Goal: Transaction & Acquisition: Purchase product/service

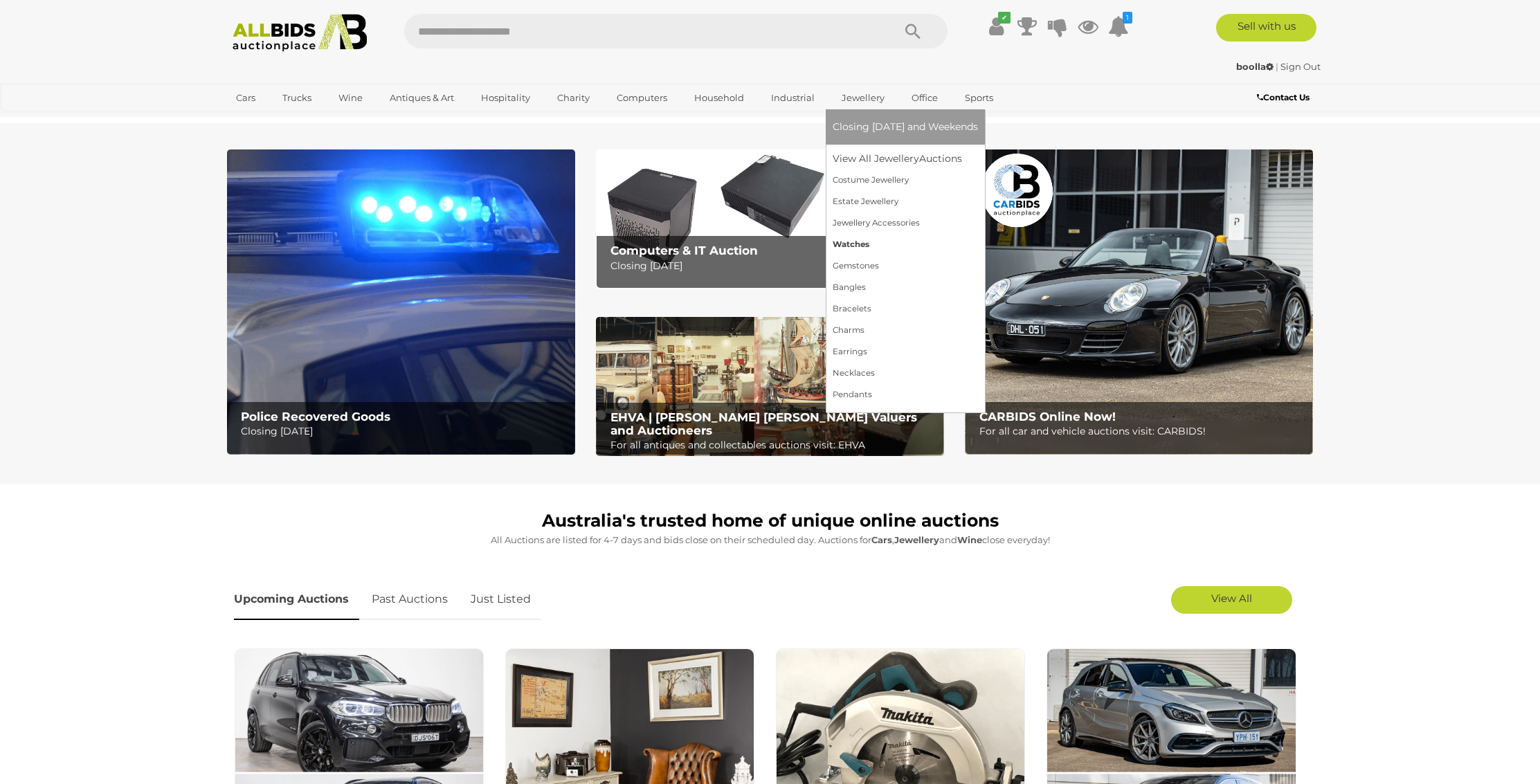
click at [848, 246] on link "Watches" at bounding box center [905, 244] width 146 height 22
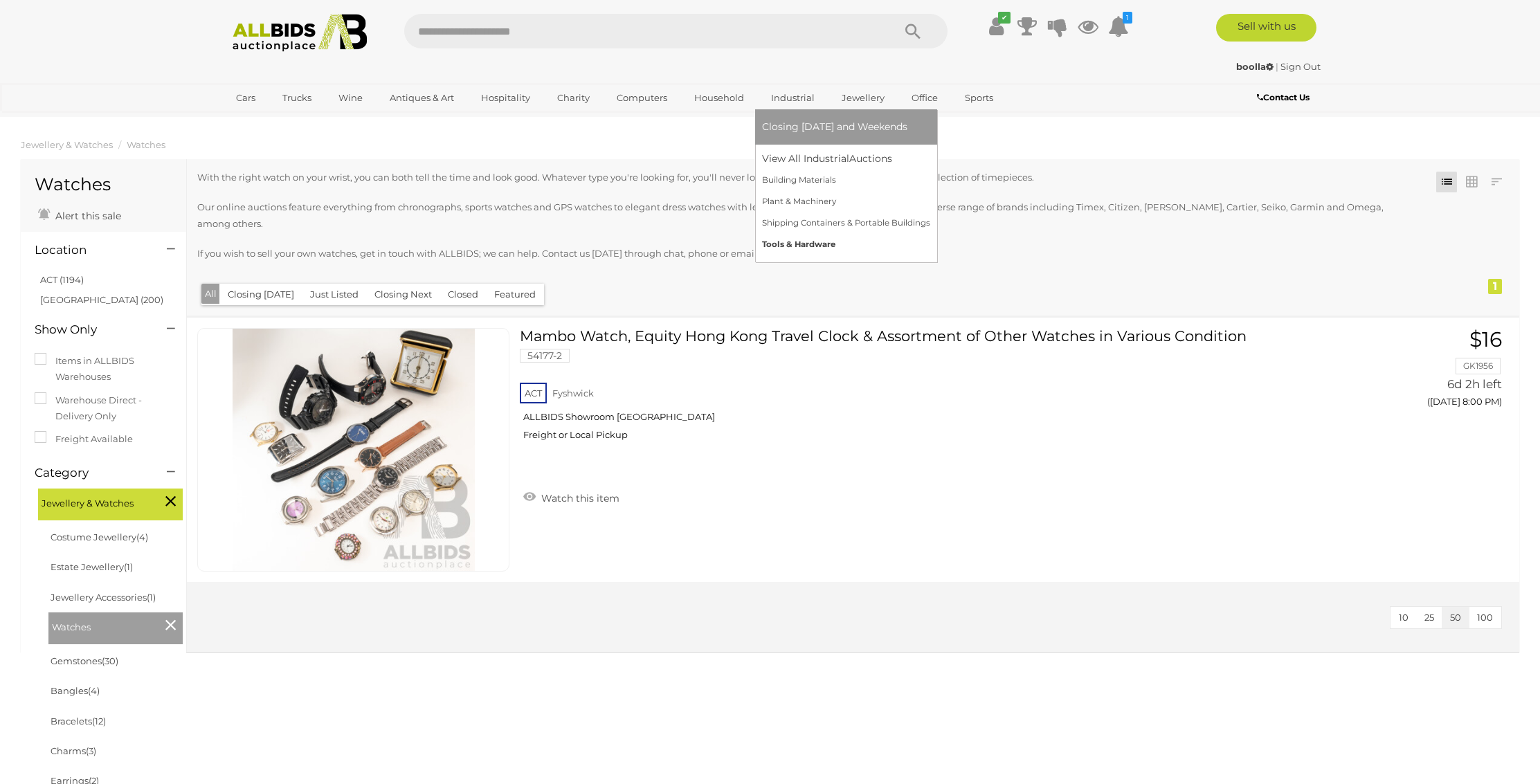
click at [803, 241] on link "Tools & Hardware" at bounding box center [846, 244] width 168 height 22
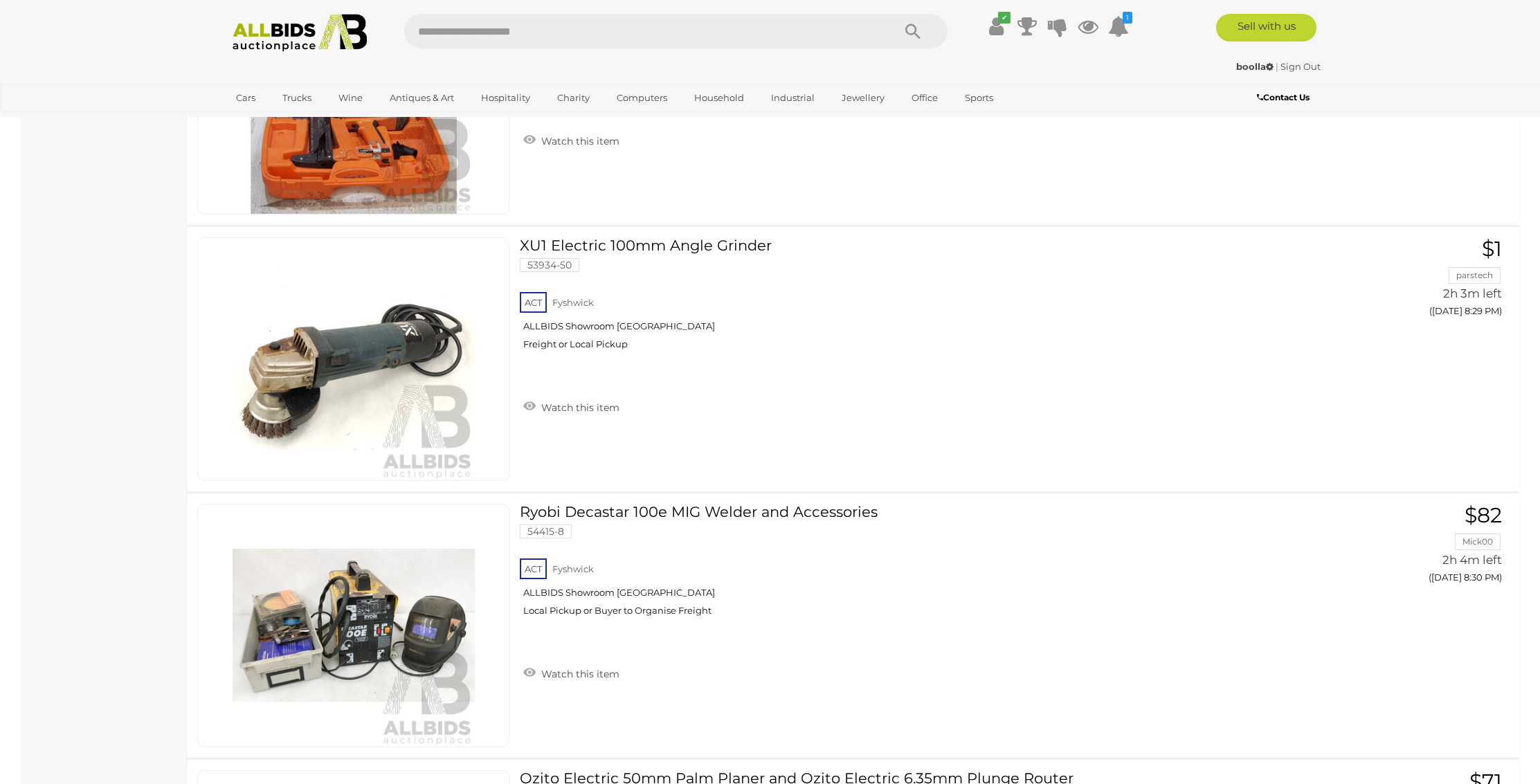
scroll to position [7791, 0]
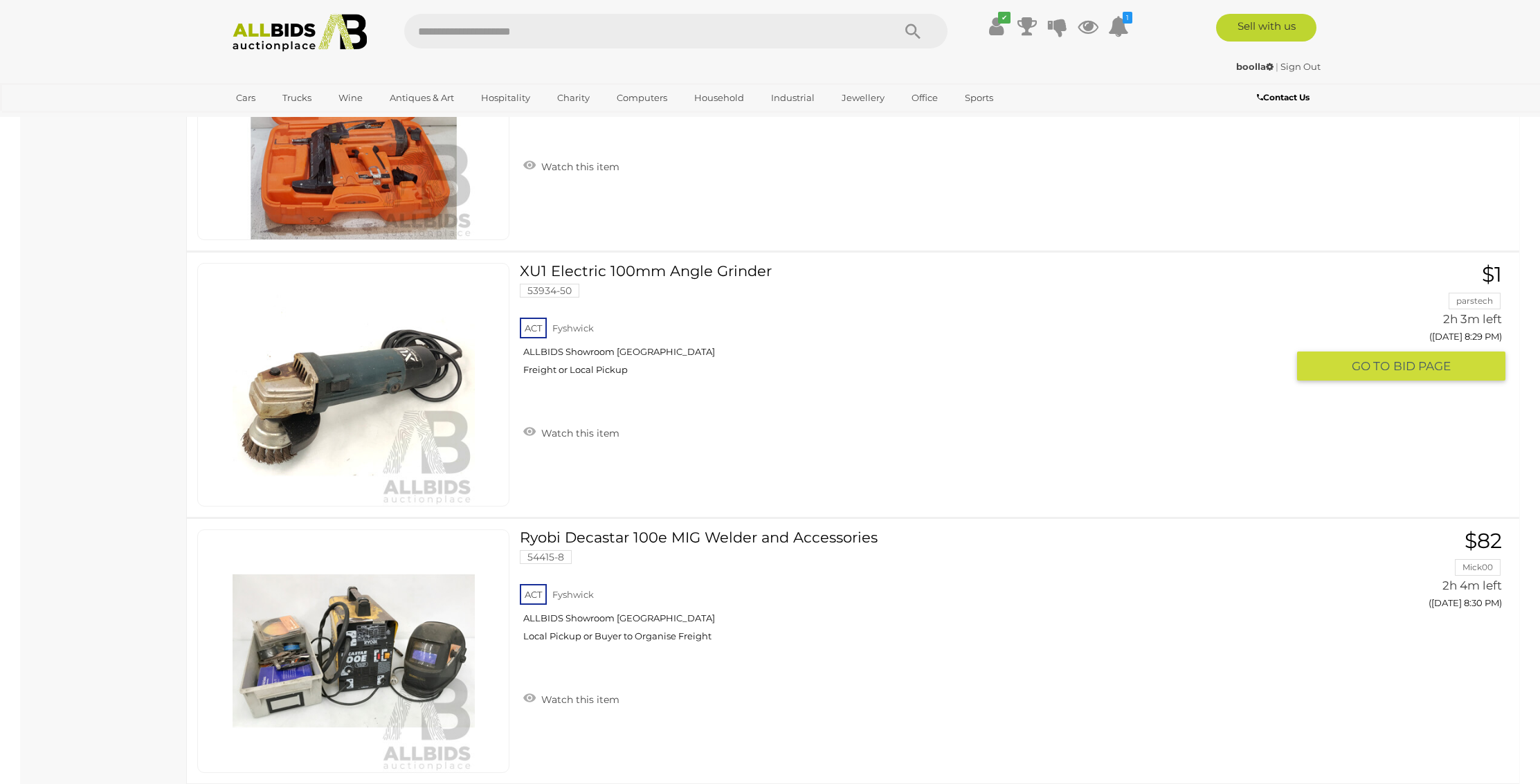
click at [630, 270] on link "XU1 Electric 100mm Angle Grinder 53934-50 ACT Fyshwick ALLBIDS Showroom Fyshwick" at bounding box center [908, 324] width 757 height 123
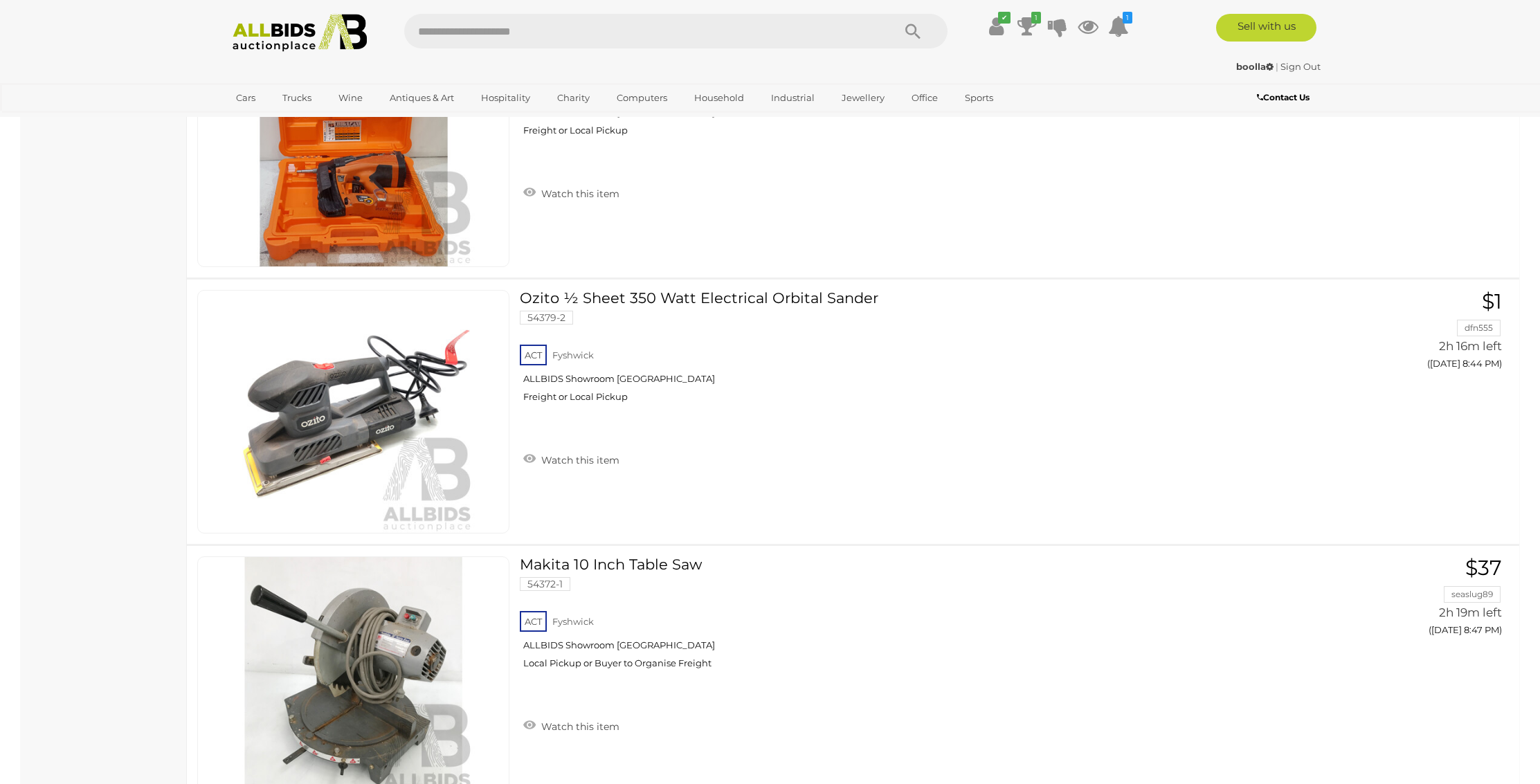
scroll to position [9134, 0]
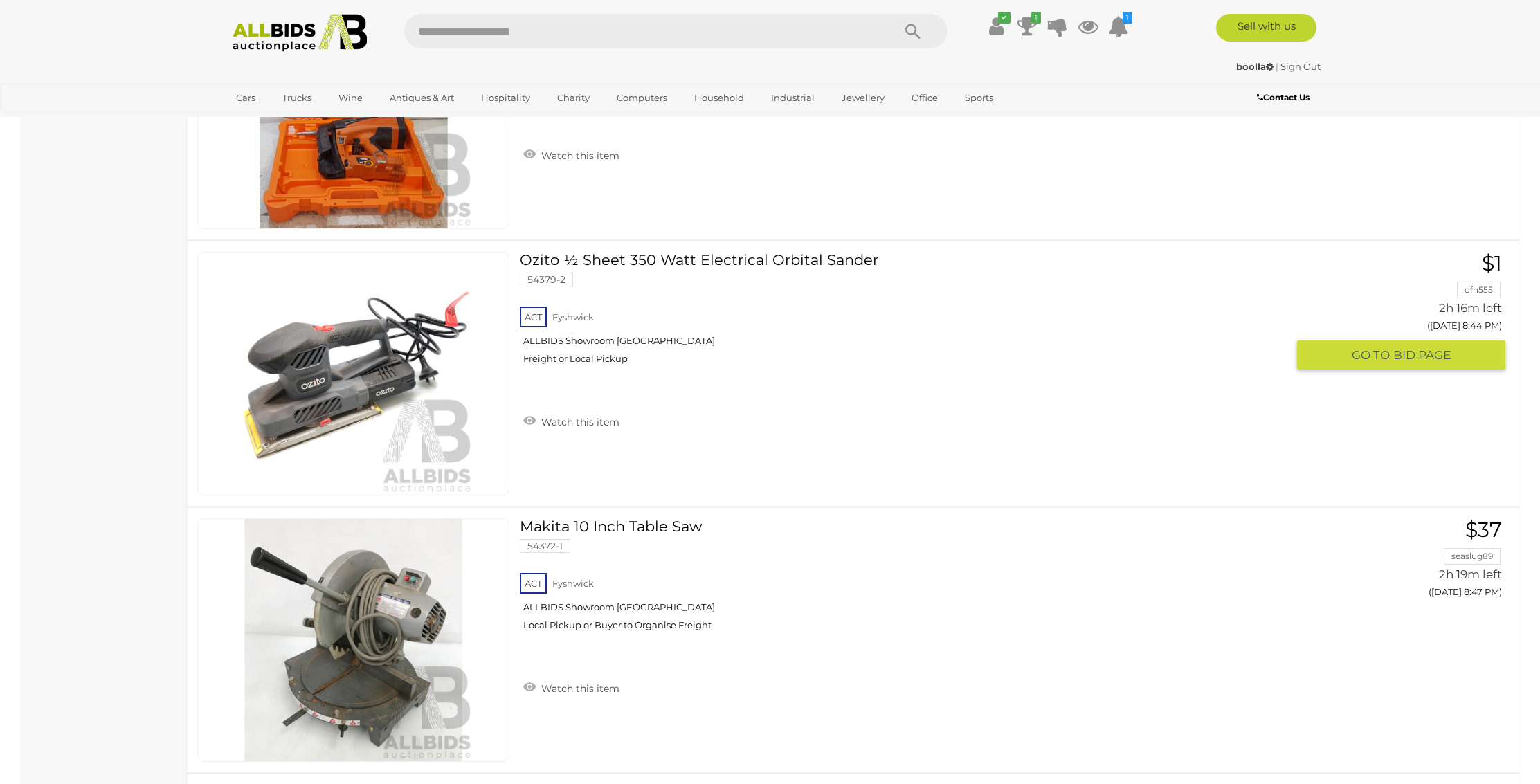
click at [641, 260] on link "Ozito ½ Sheet 350 Watt Electrical Orbital Sander 54379-2 ACT Fyshwick Freight o…" at bounding box center [908, 313] width 757 height 123
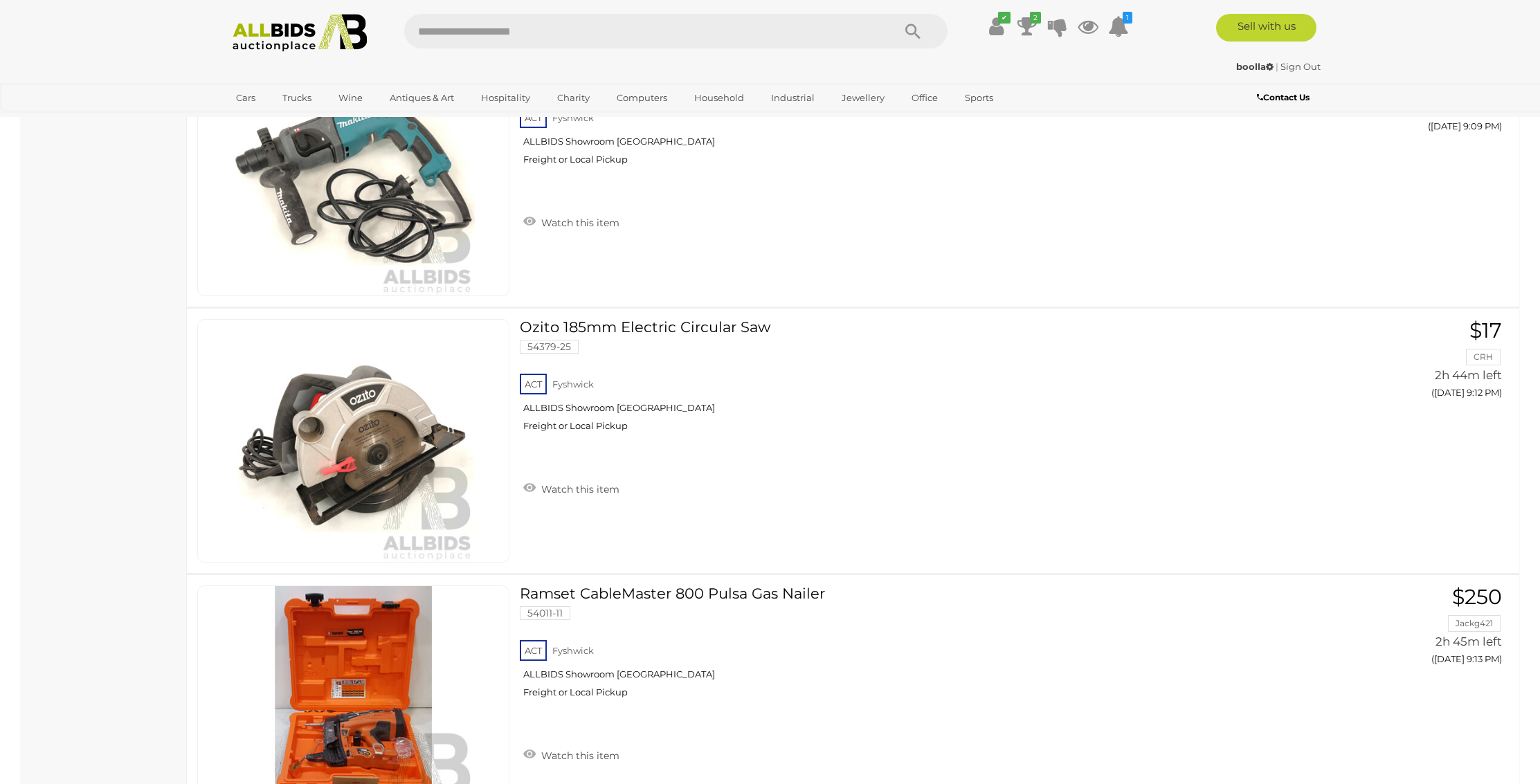
scroll to position [11707, 0]
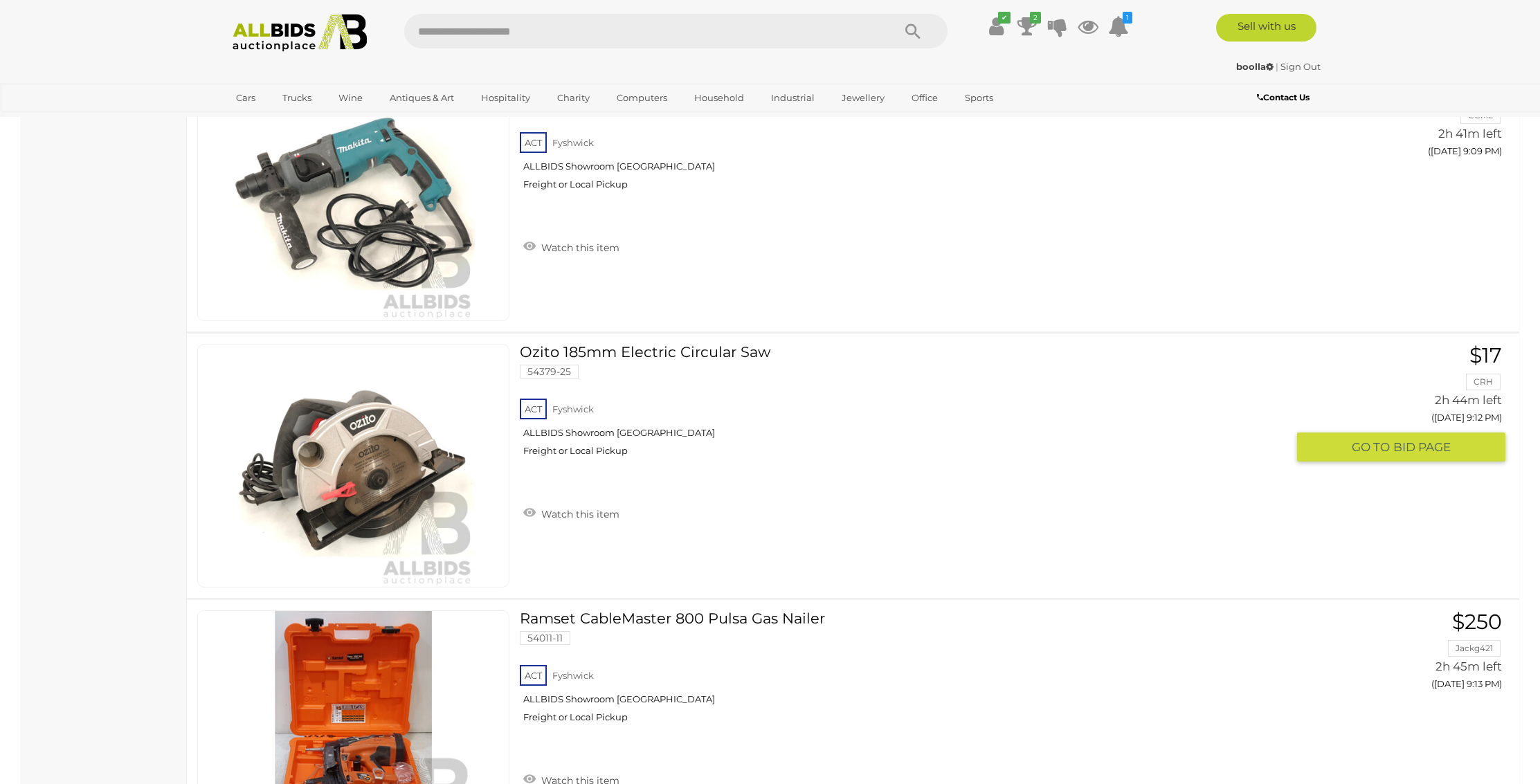
click at [591, 353] on link "Ozito 185mm Electric Circular Saw 54379-25 ACT Fyshwick ALLBIDS Showroom Fyshwi…" at bounding box center [908, 405] width 757 height 123
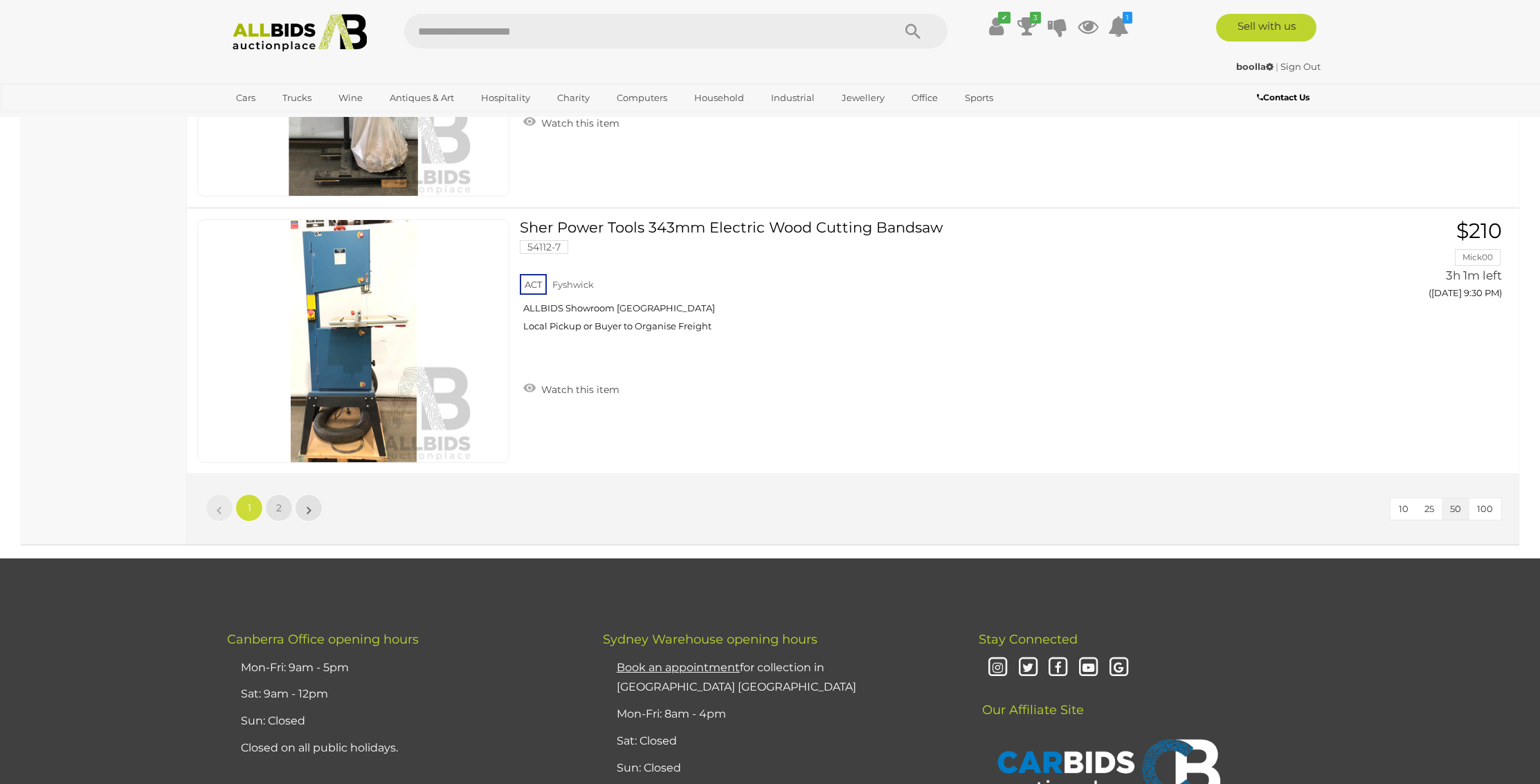
scroll to position [13252, 0]
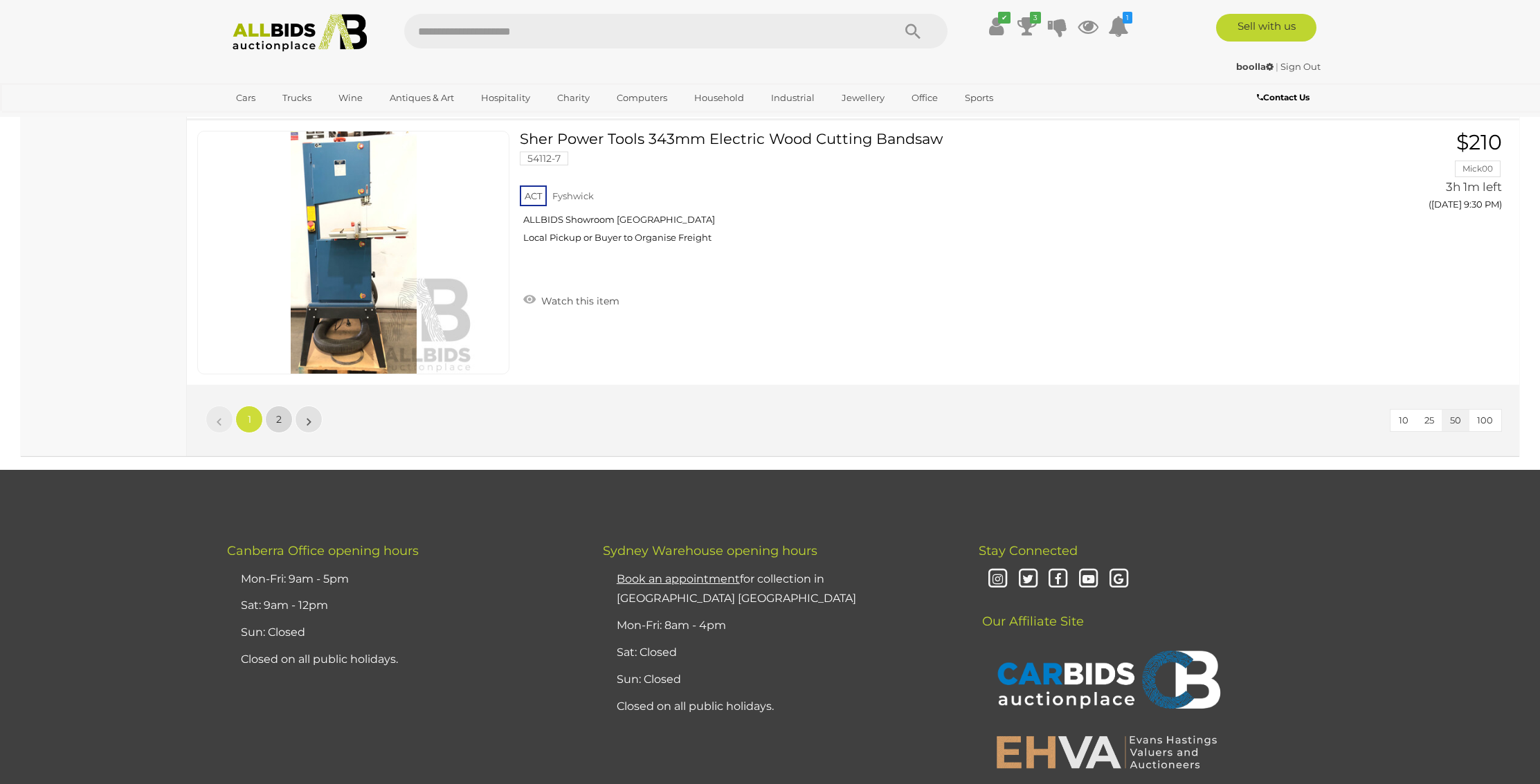
click at [277, 414] on span "2" at bounding box center [278, 419] width 5 height 13
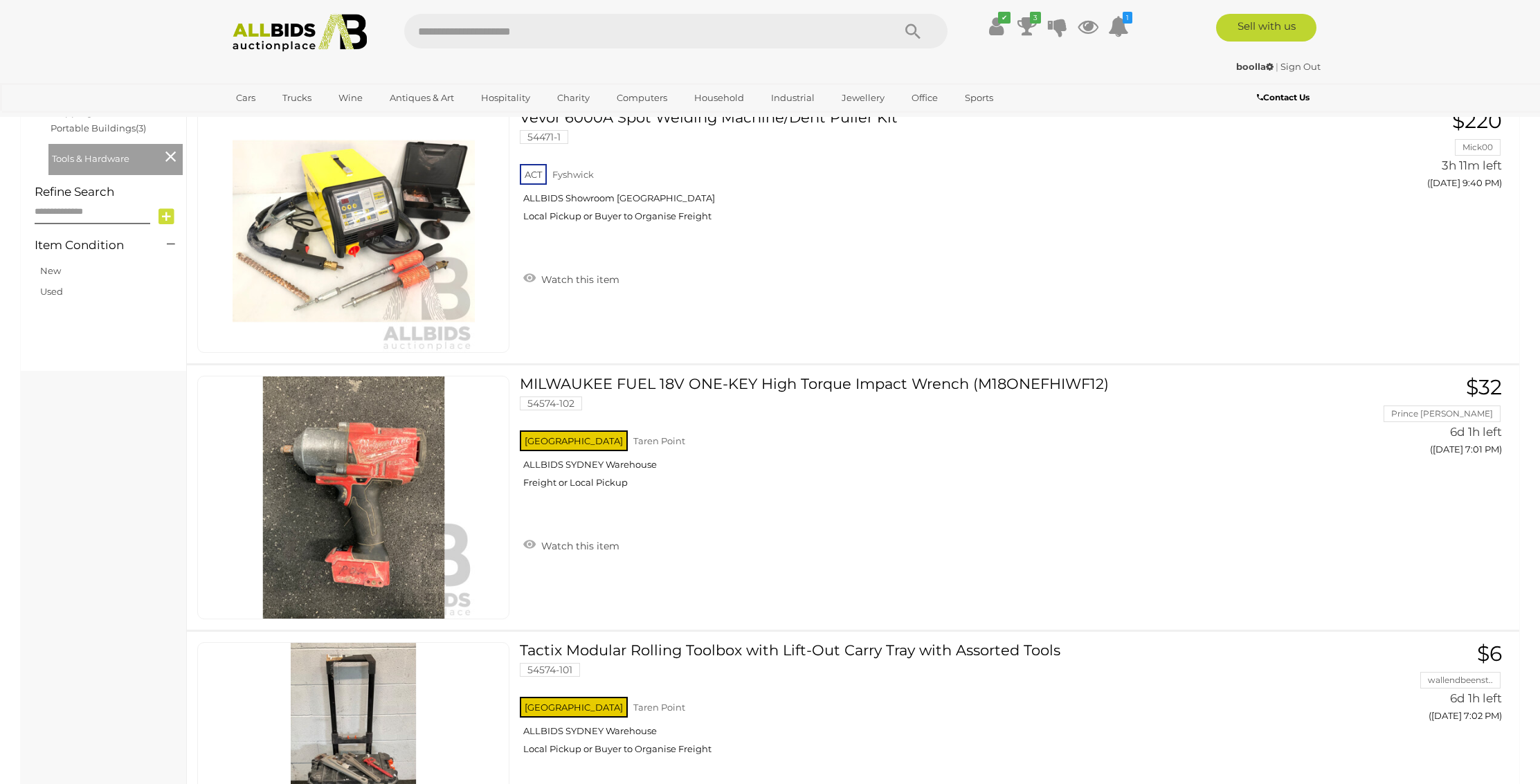
scroll to position [321, 0]
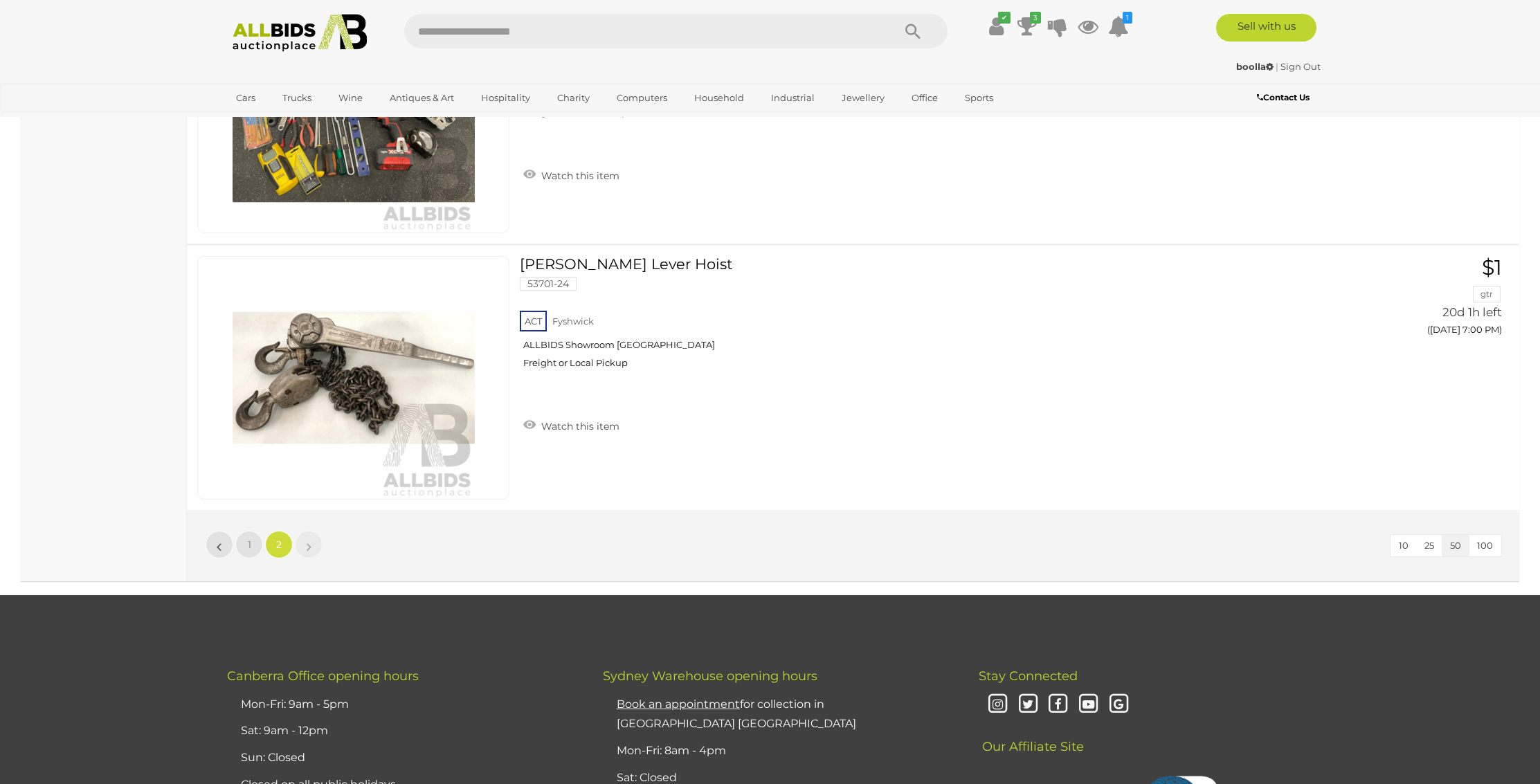
scroll to position [8450, 0]
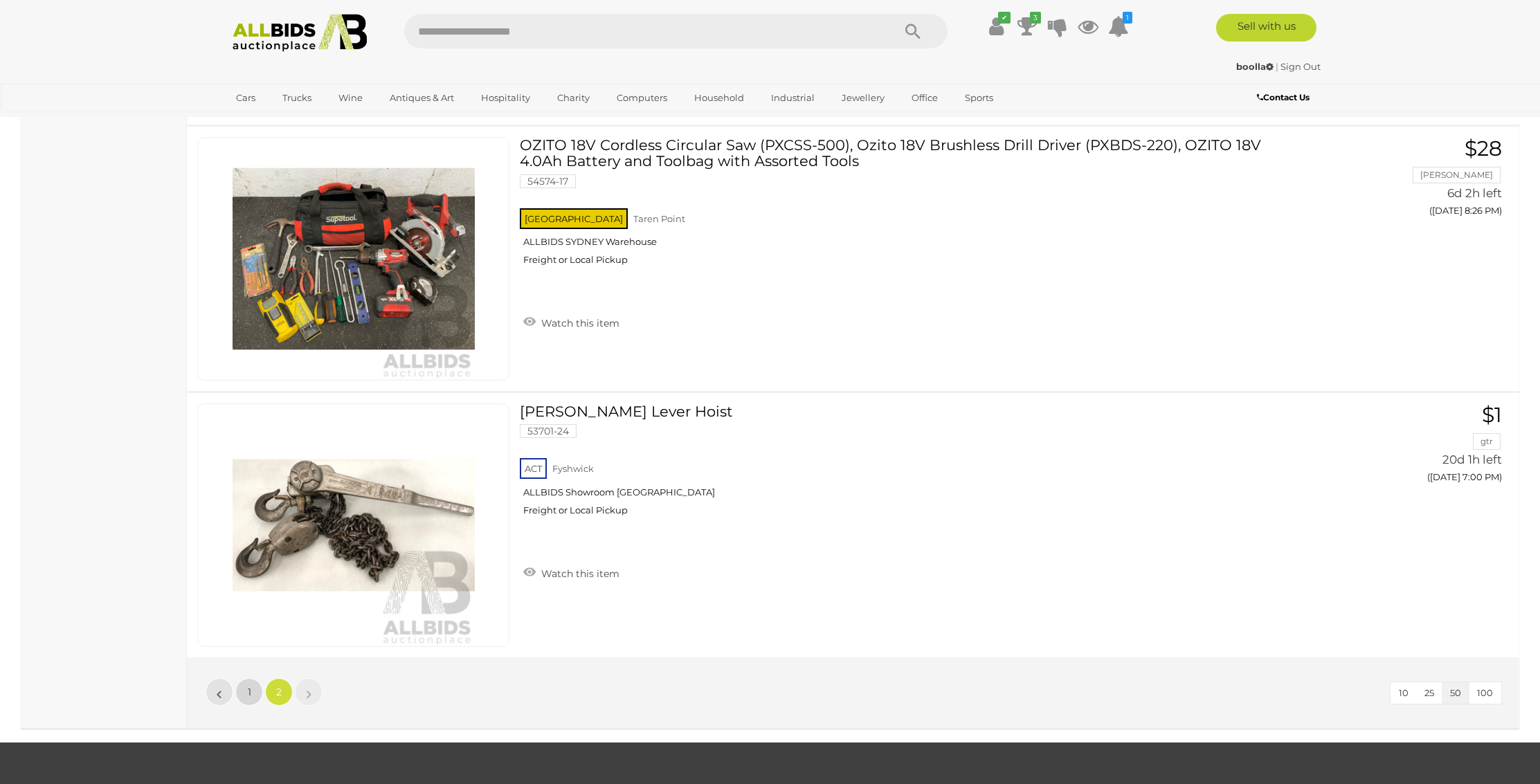
click at [255, 687] on link "1" at bounding box center [249, 691] width 27 height 27
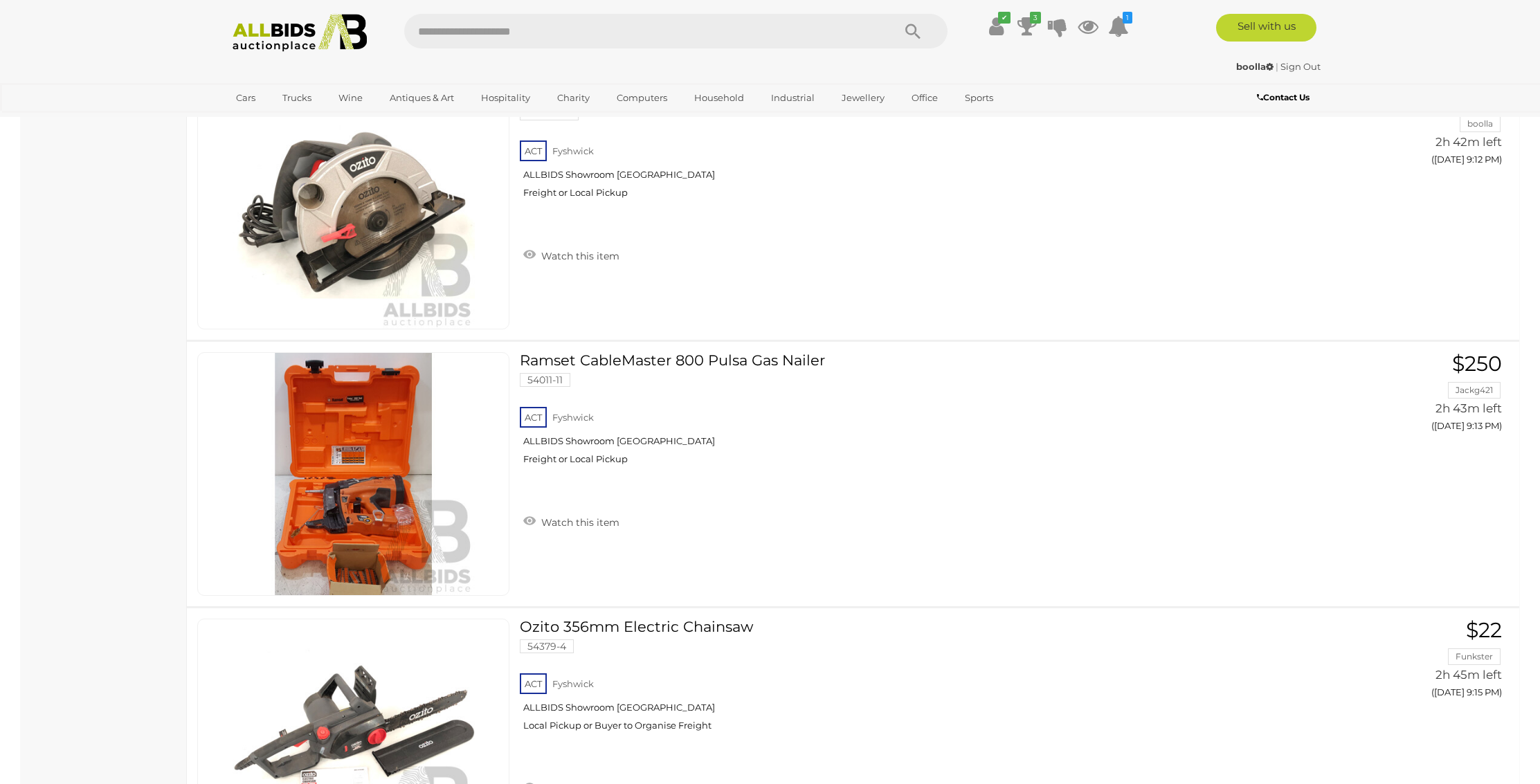
click at [1539, 8] on div "✔ Track & Trace 3 1" at bounding box center [770, 27] width 1540 height 56
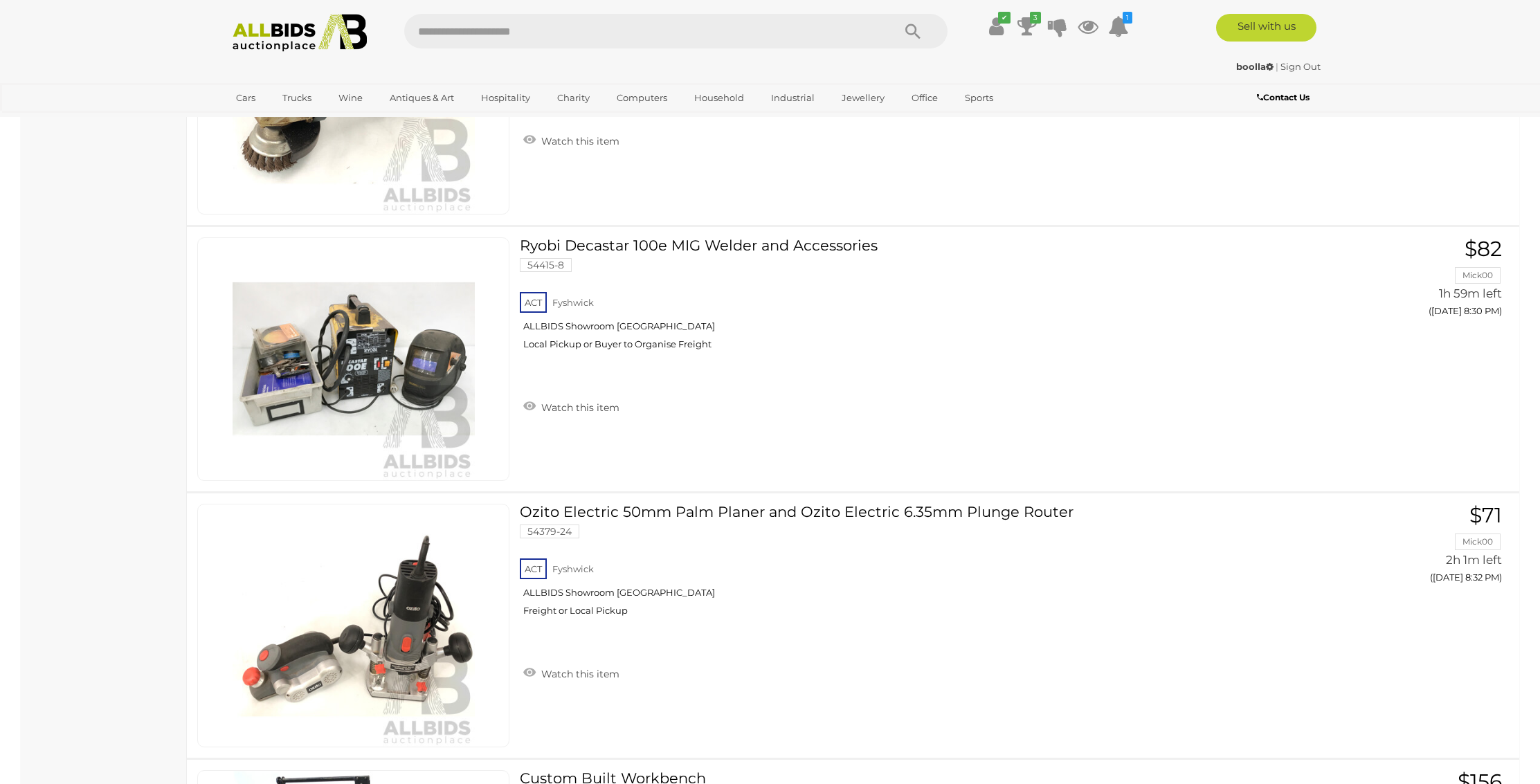
scroll to position [8070, 0]
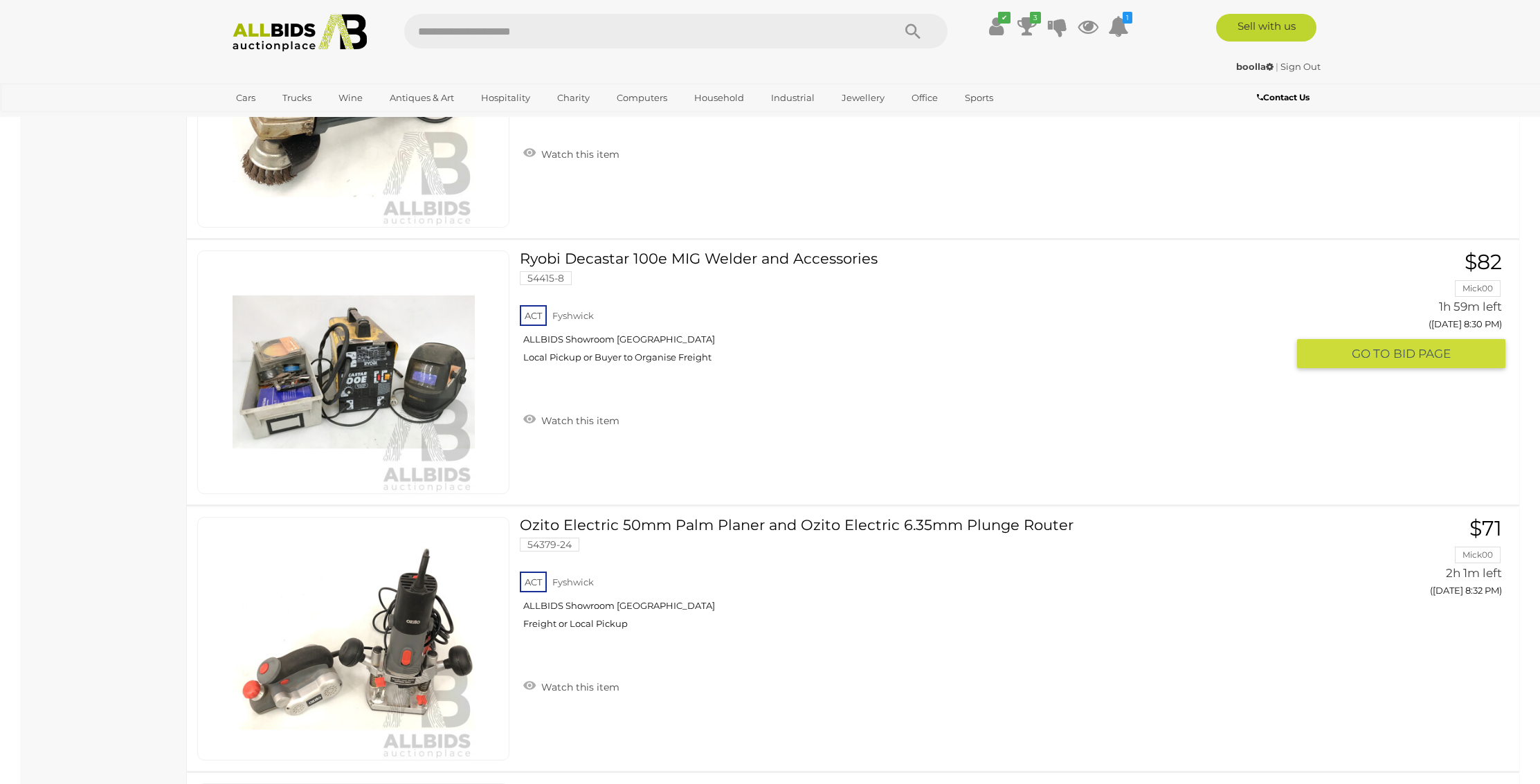
click at [634, 258] on link "Ryobi Decastar 100e MIG Welder and Accessories 54415-8 ACT Fyshwick ALLBIDS Sho…" at bounding box center [908, 312] width 757 height 123
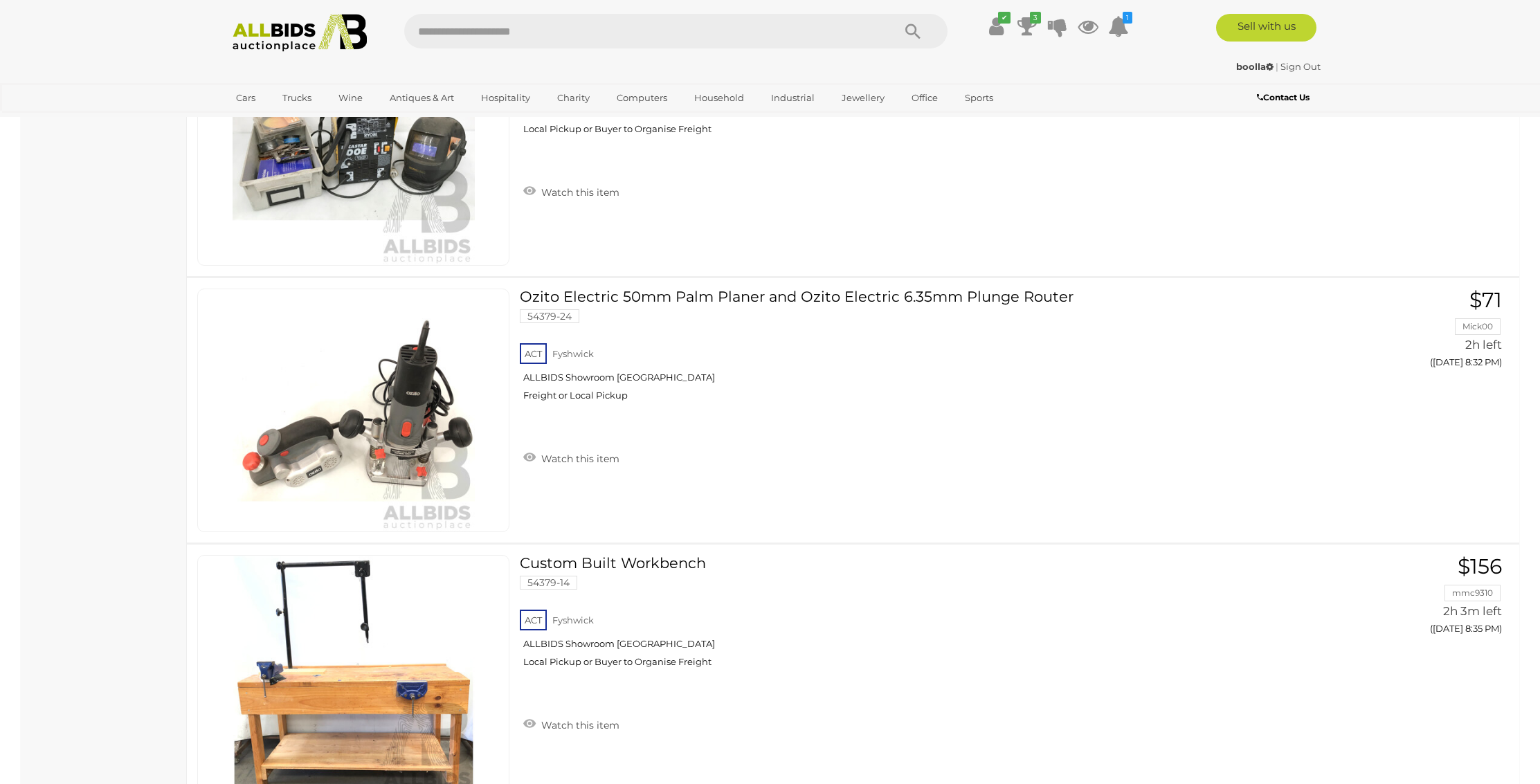
scroll to position [8311, 0]
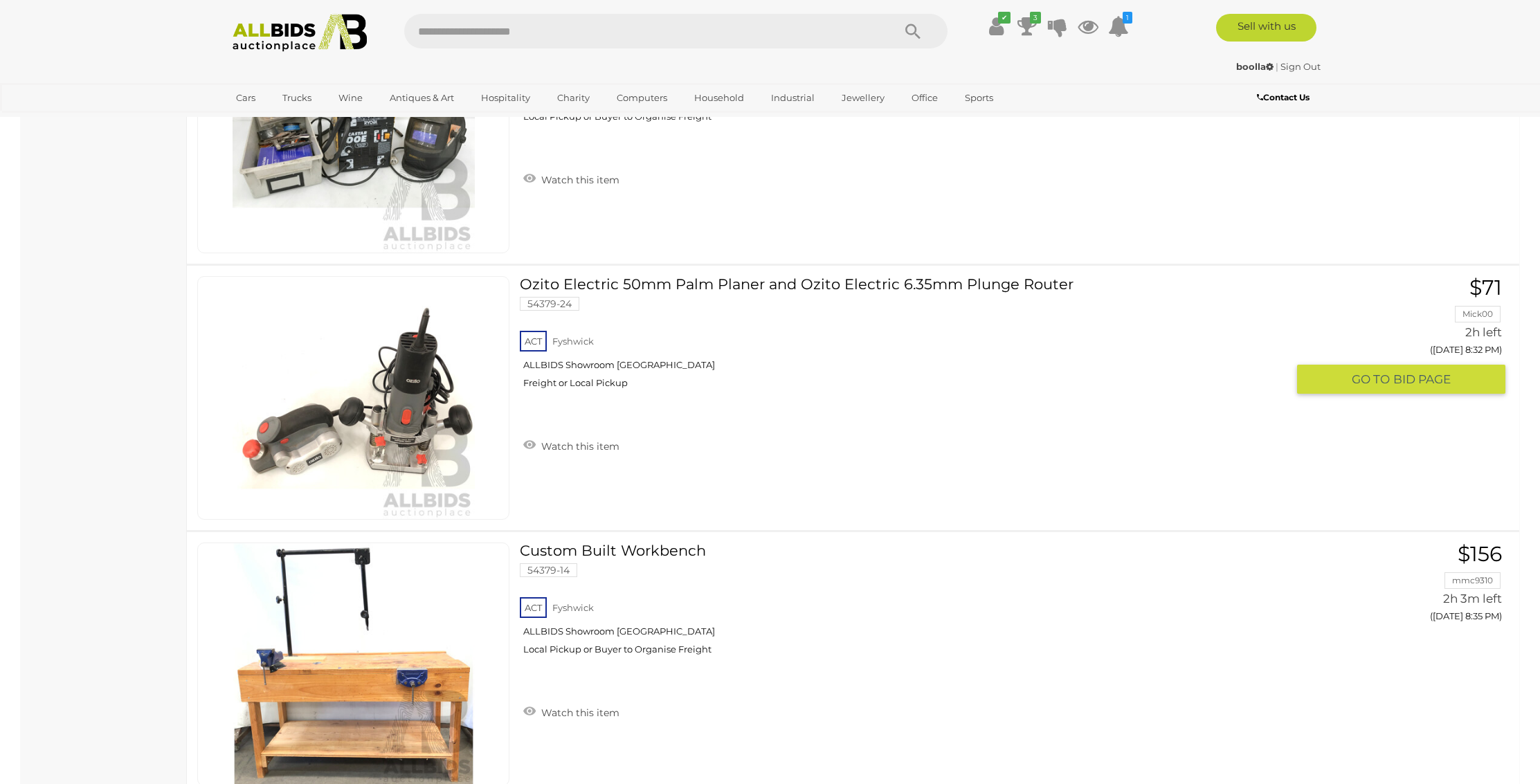
click at [437, 408] on img at bounding box center [353, 398] width 242 height 242
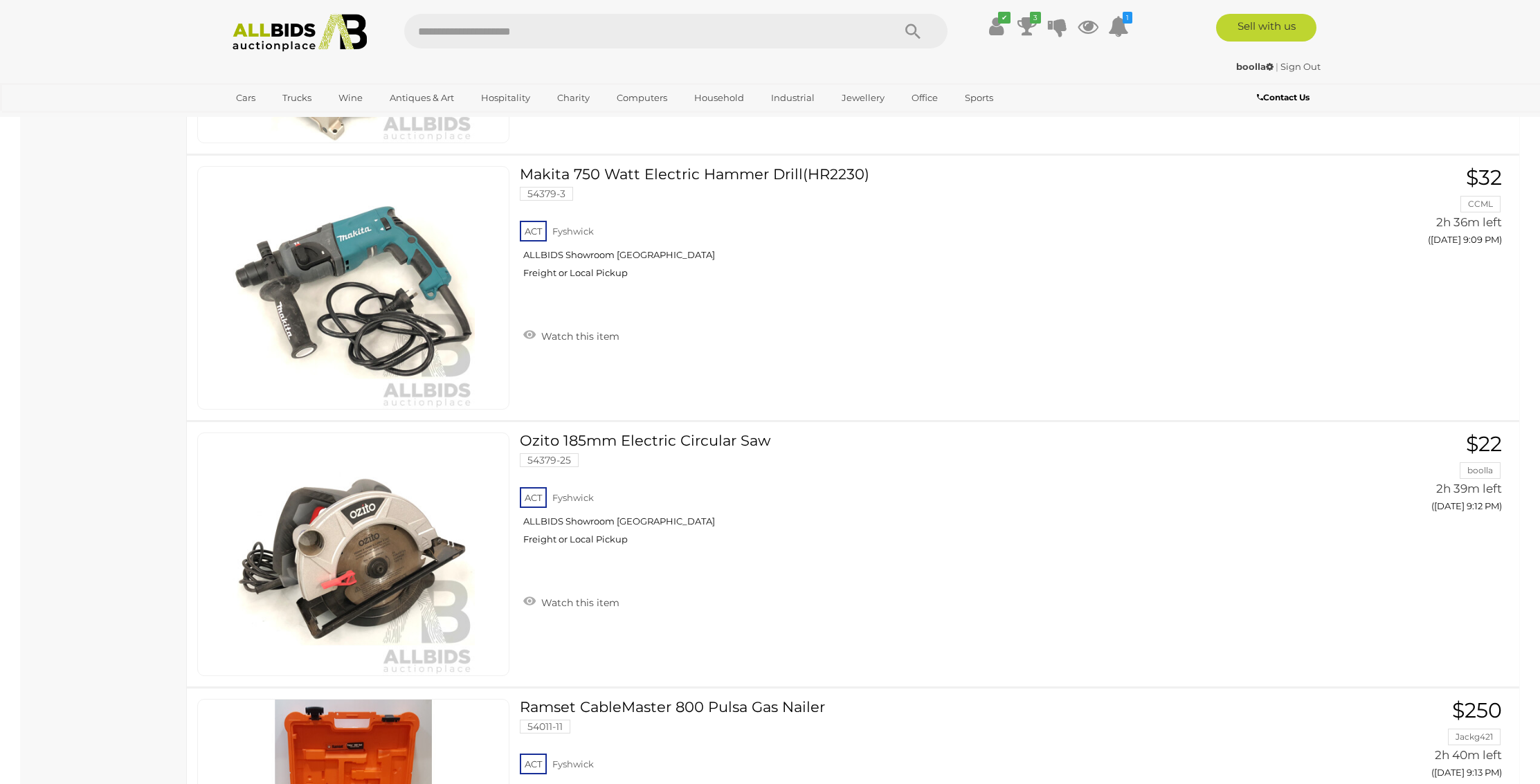
scroll to position [11655, 0]
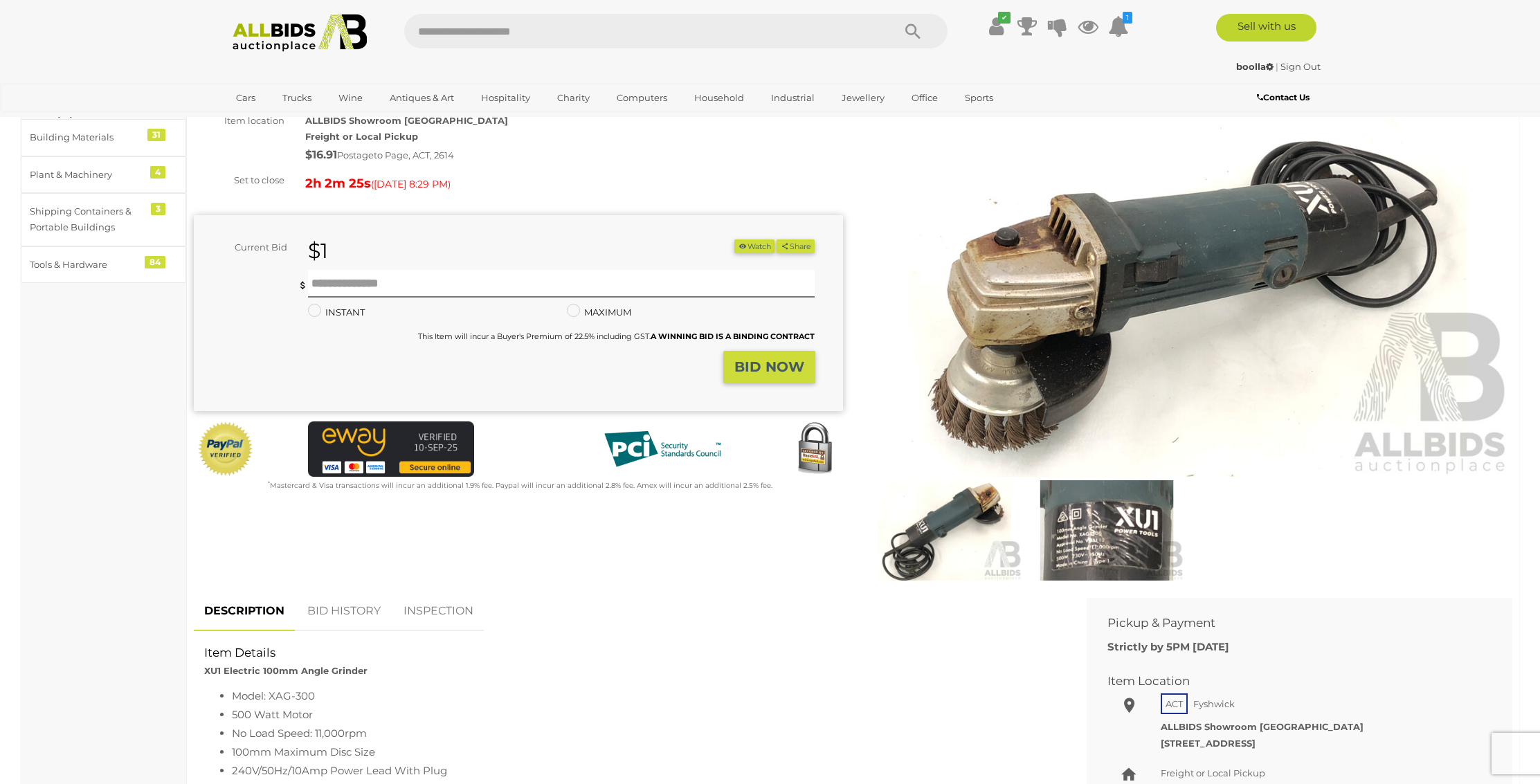
scroll to position [119, 0]
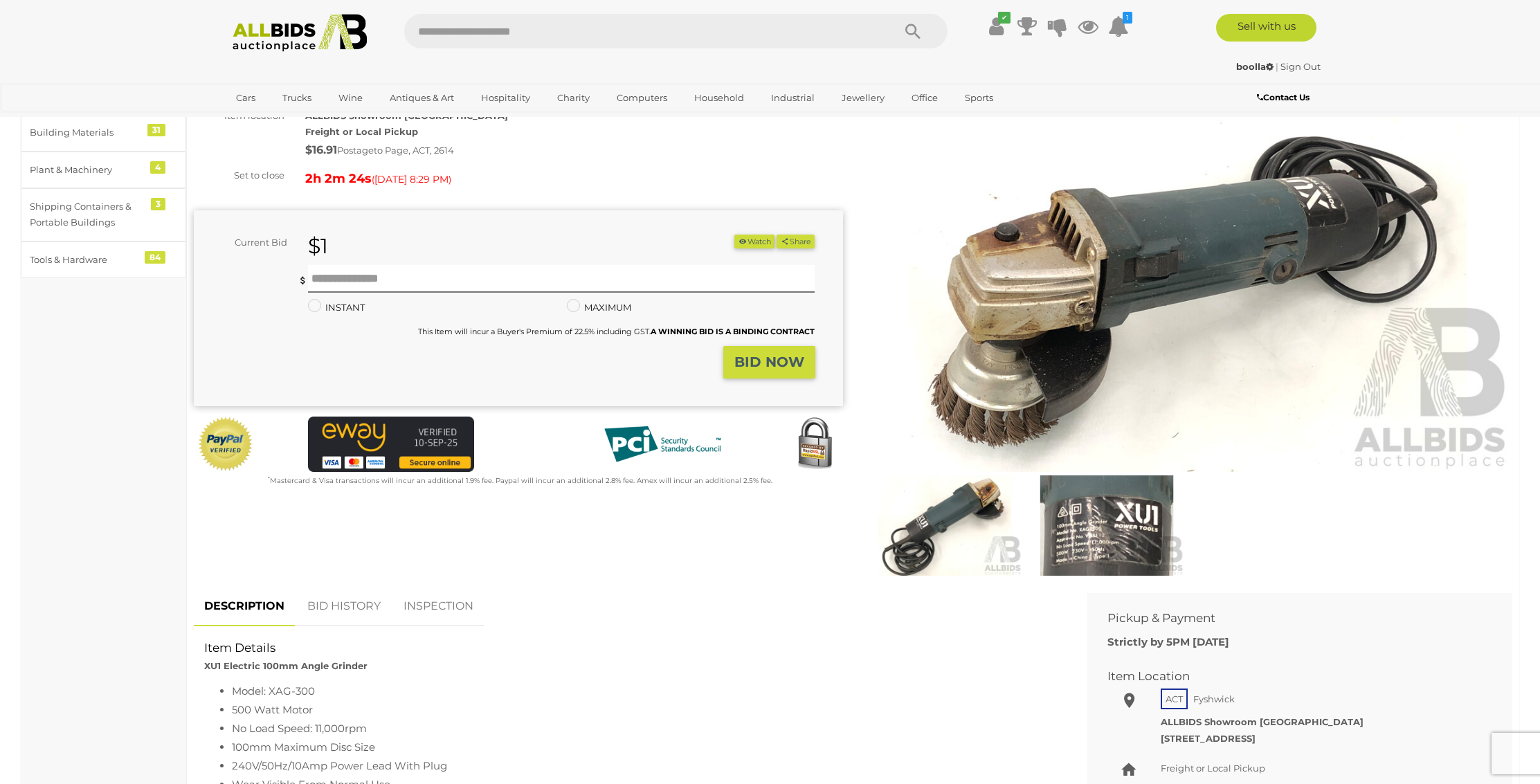
click at [1086, 545] on img at bounding box center [1106, 525] width 155 height 100
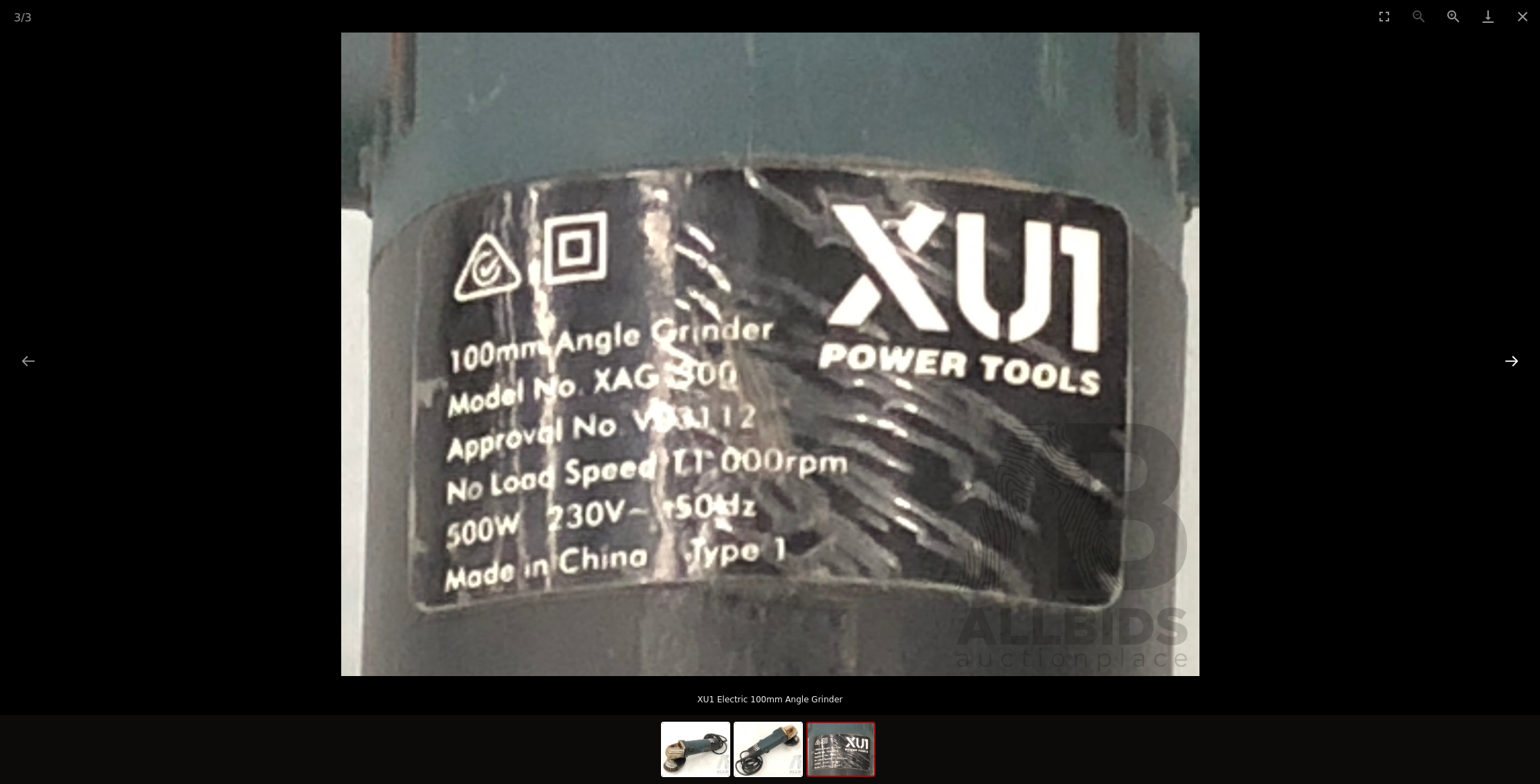
click at [1513, 358] on button "Next slide" at bounding box center [1511, 361] width 29 height 27
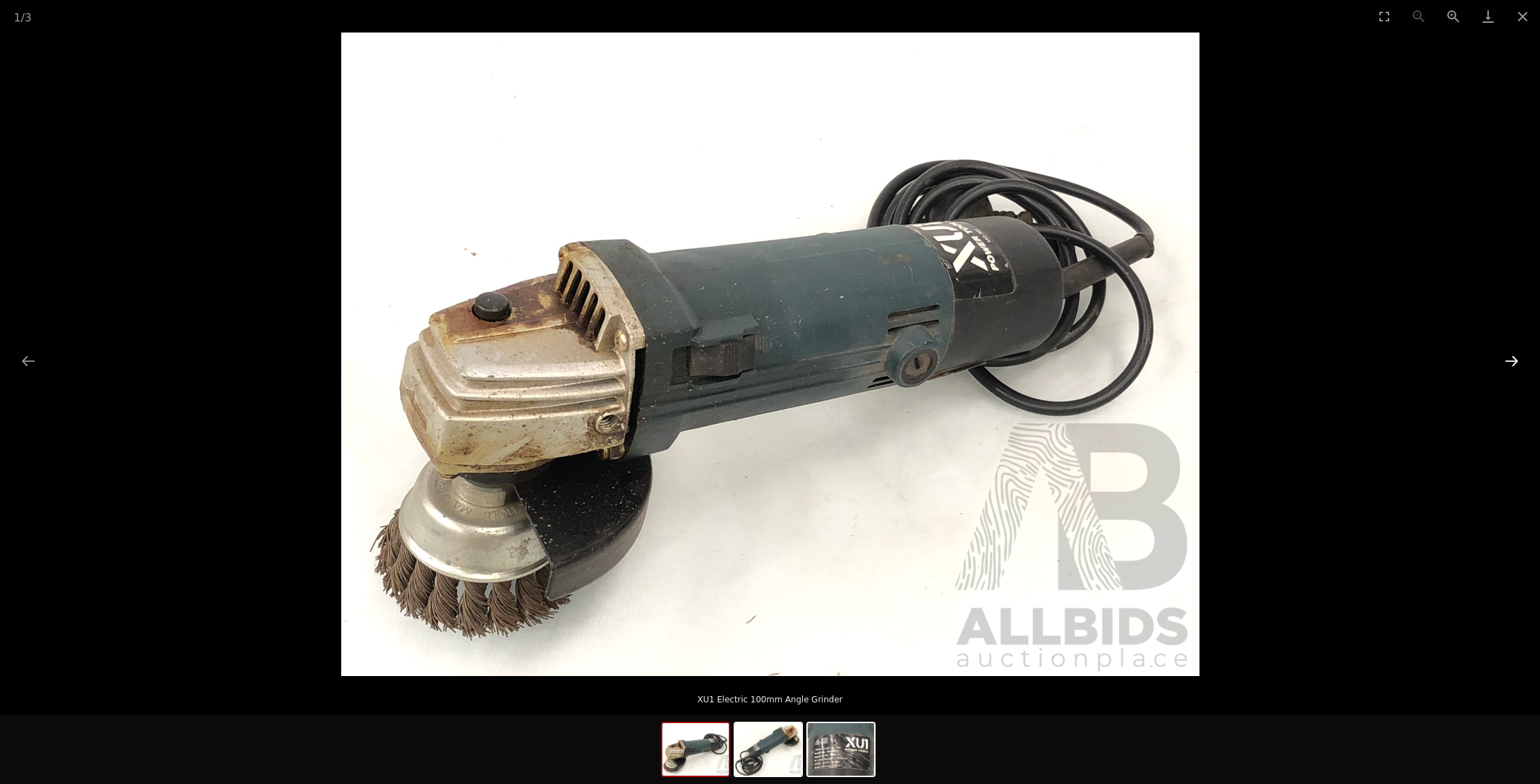
click at [1513, 358] on button "Next slide" at bounding box center [1511, 361] width 29 height 27
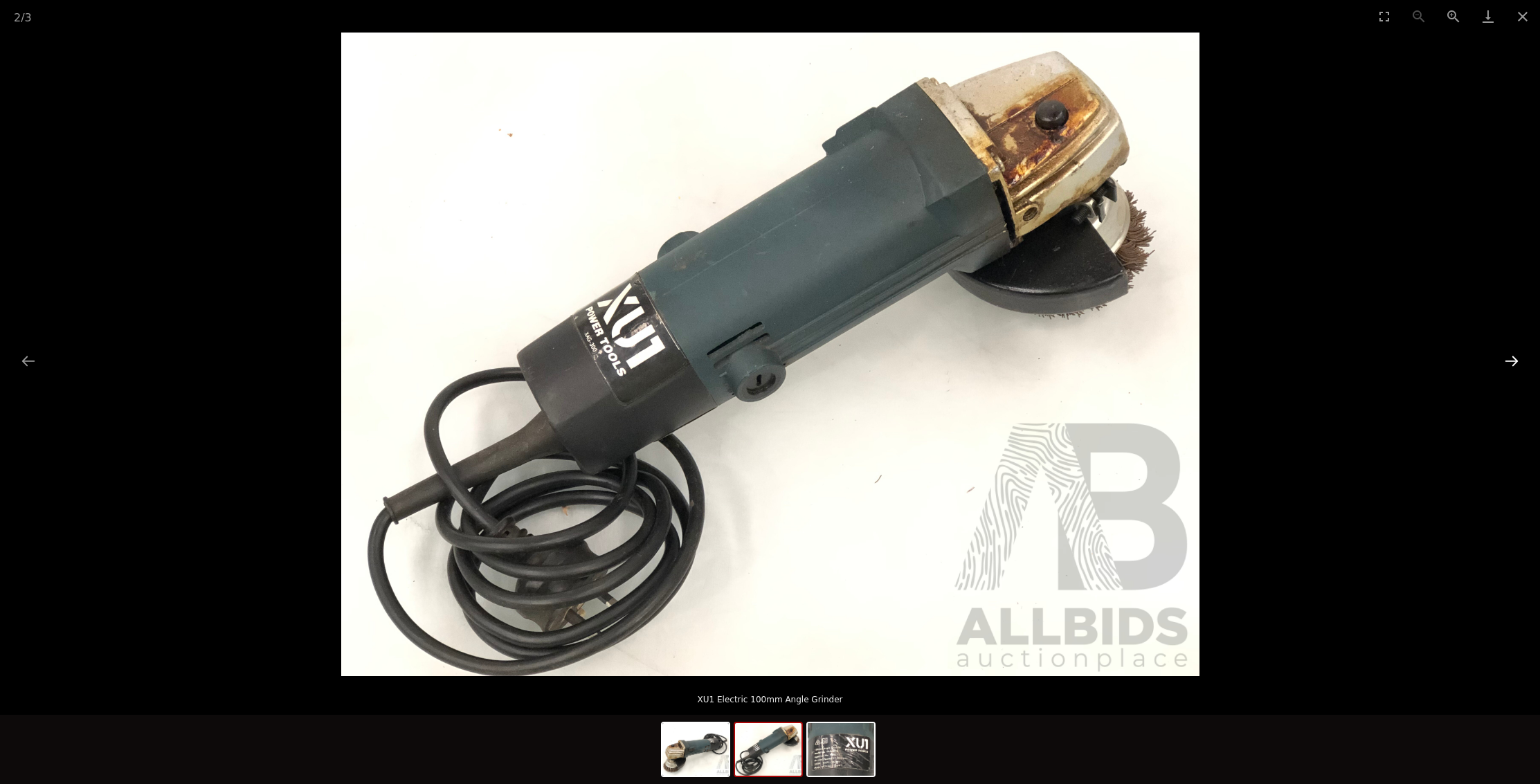
click at [1513, 358] on button "Next slide" at bounding box center [1511, 361] width 29 height 27
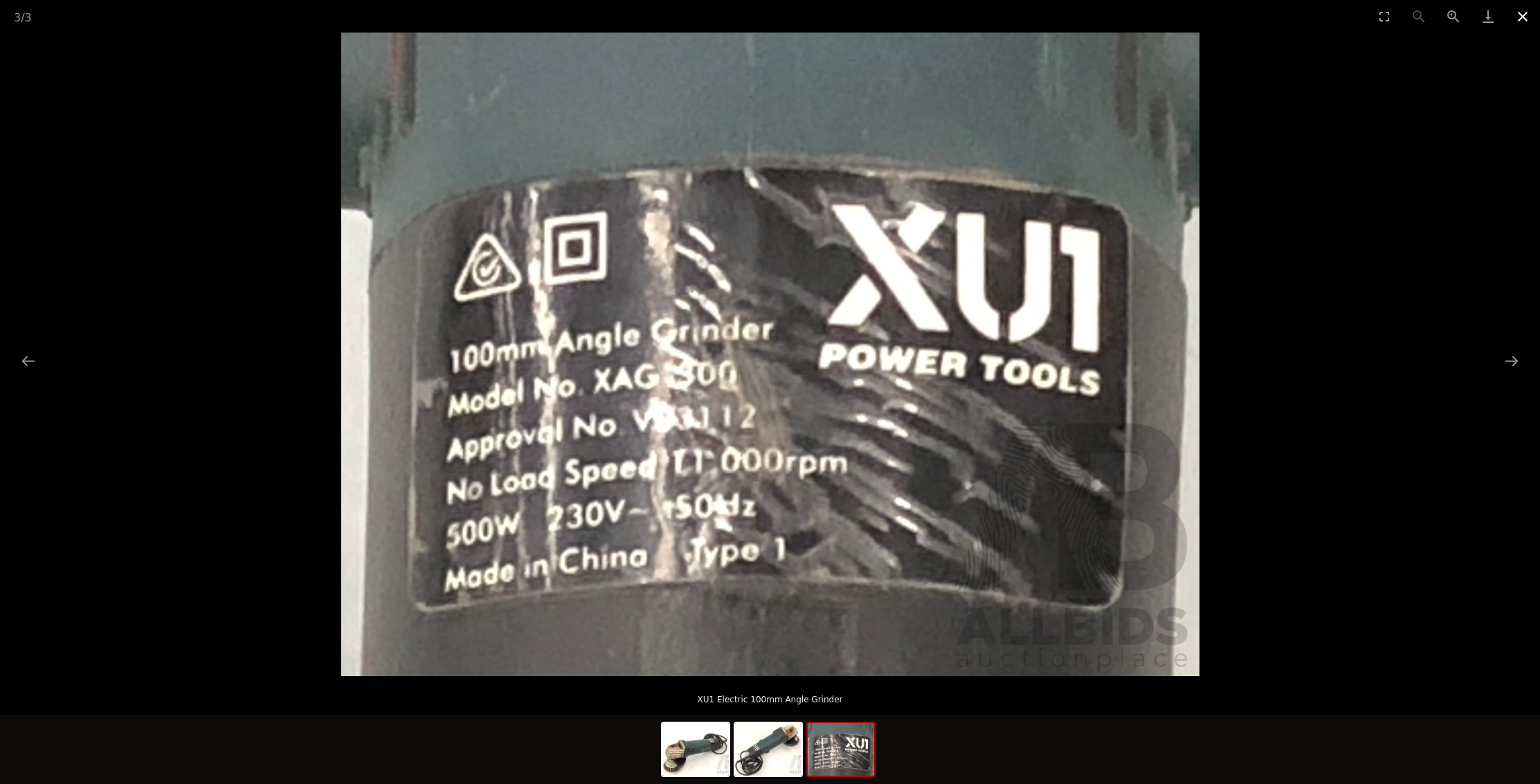
click at [1527, 17] on button "Close gallery" at bounding box center [1522, 16] width 35 height 33
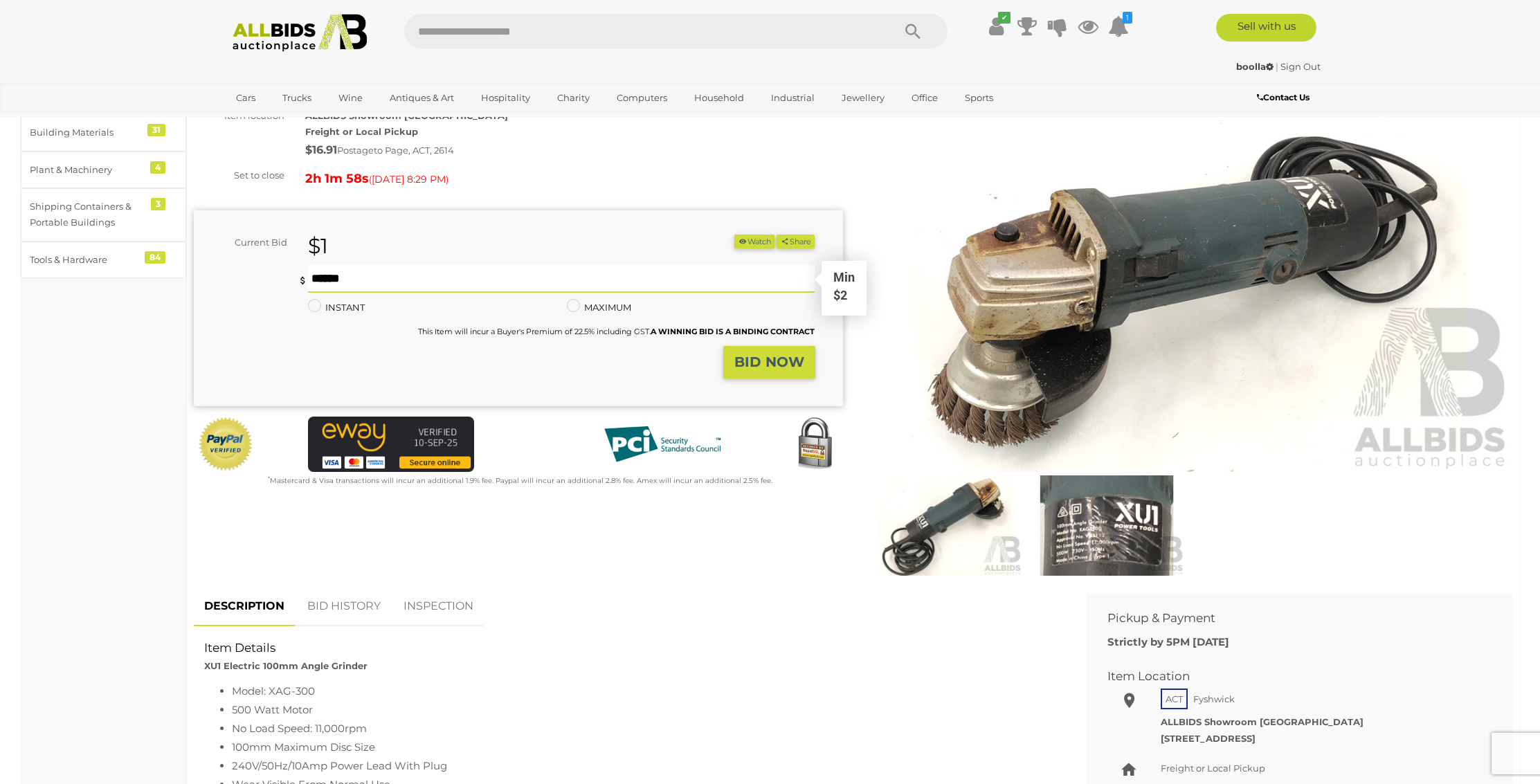
click at [394, 274] on input "text" at bounding box center [561, 278] width 507 height 27
type input "**"
click at [763, 362] on strong "BID NOW" at bounding box center [769, 362] width 70 height 16
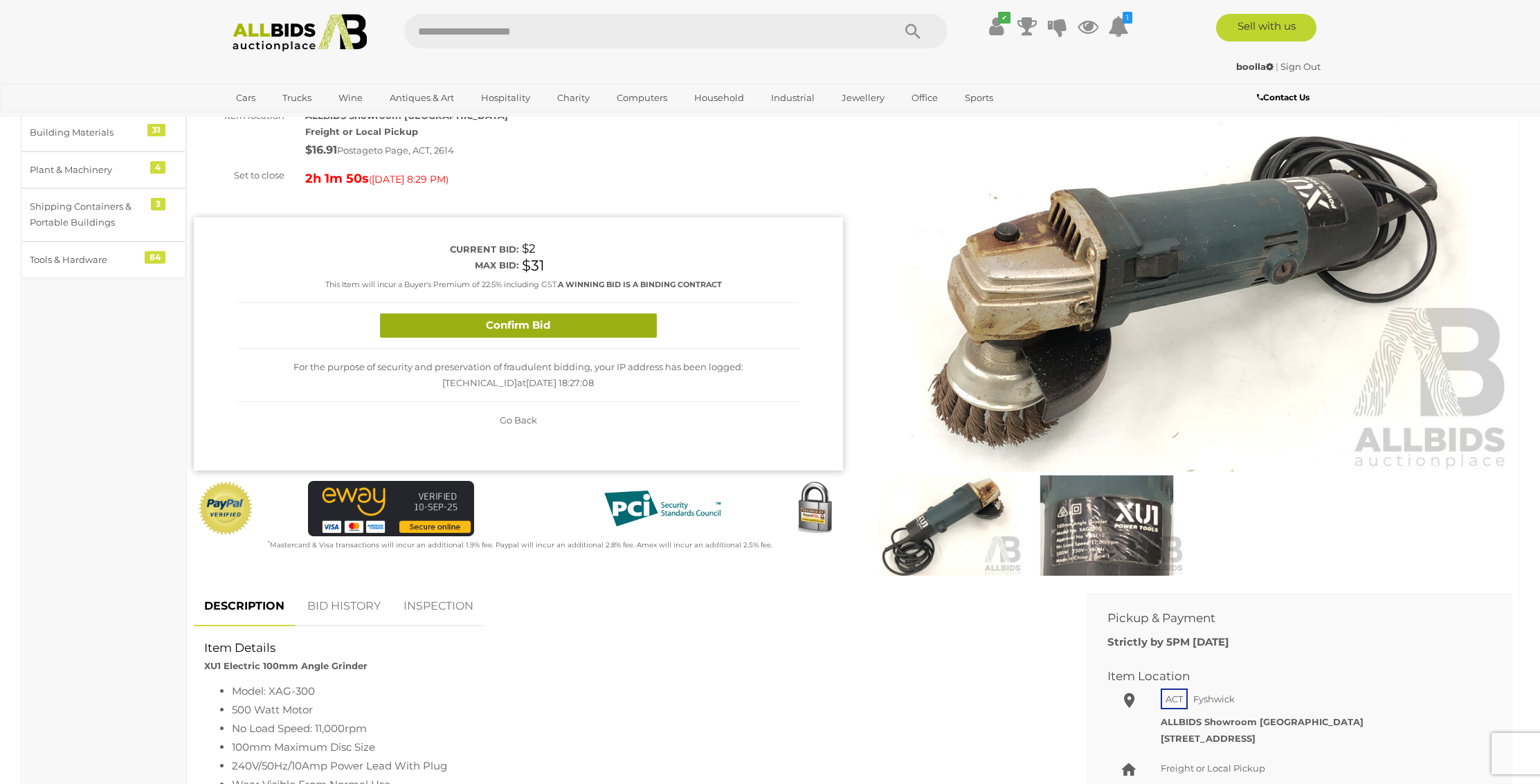
click at [510, 324] on button "Confirm Bid" at bounding box center [518, 325] width 277 height 24
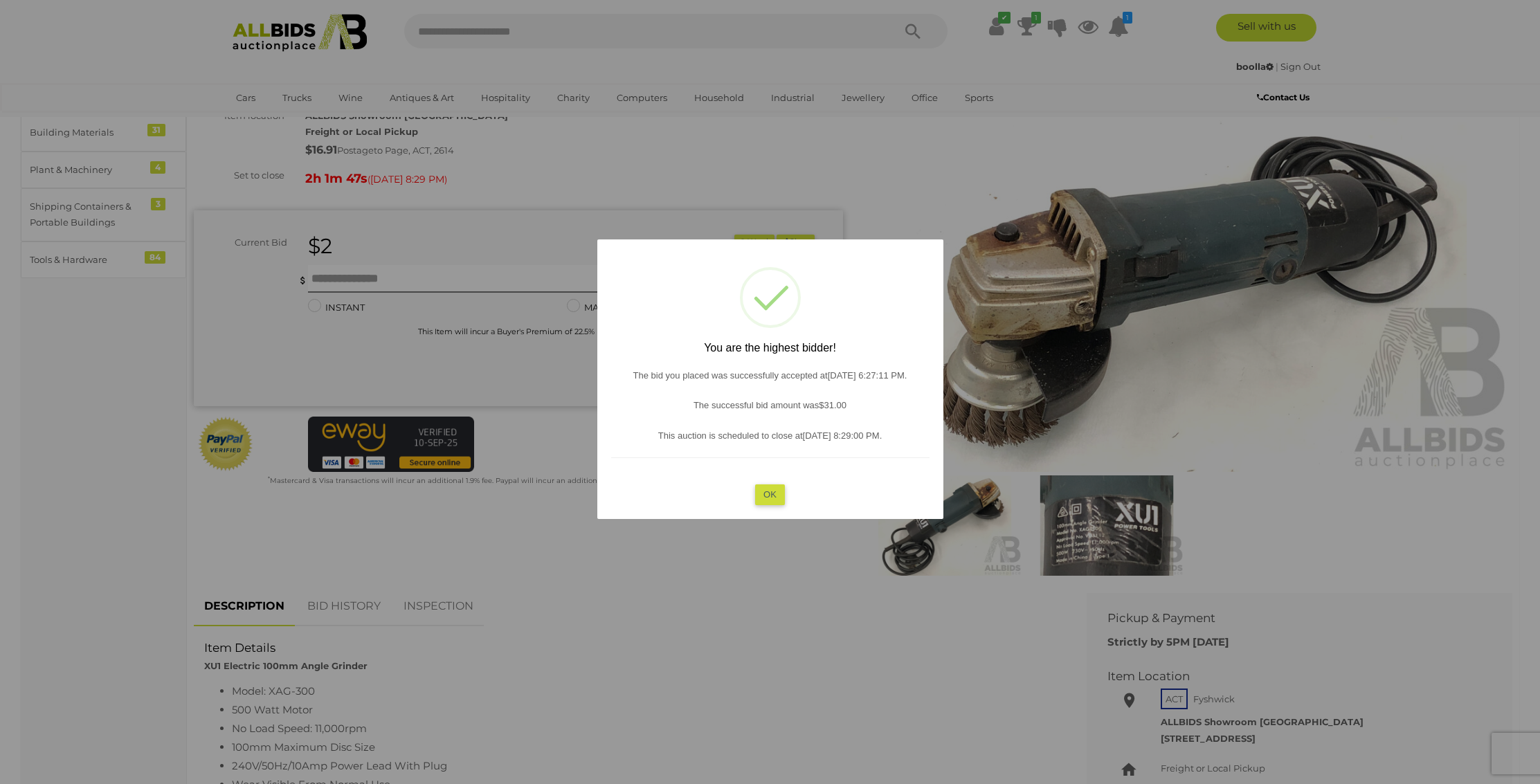
click at [771, 495] on button "OK" at bounding box center [770, 494] width 30 height 20
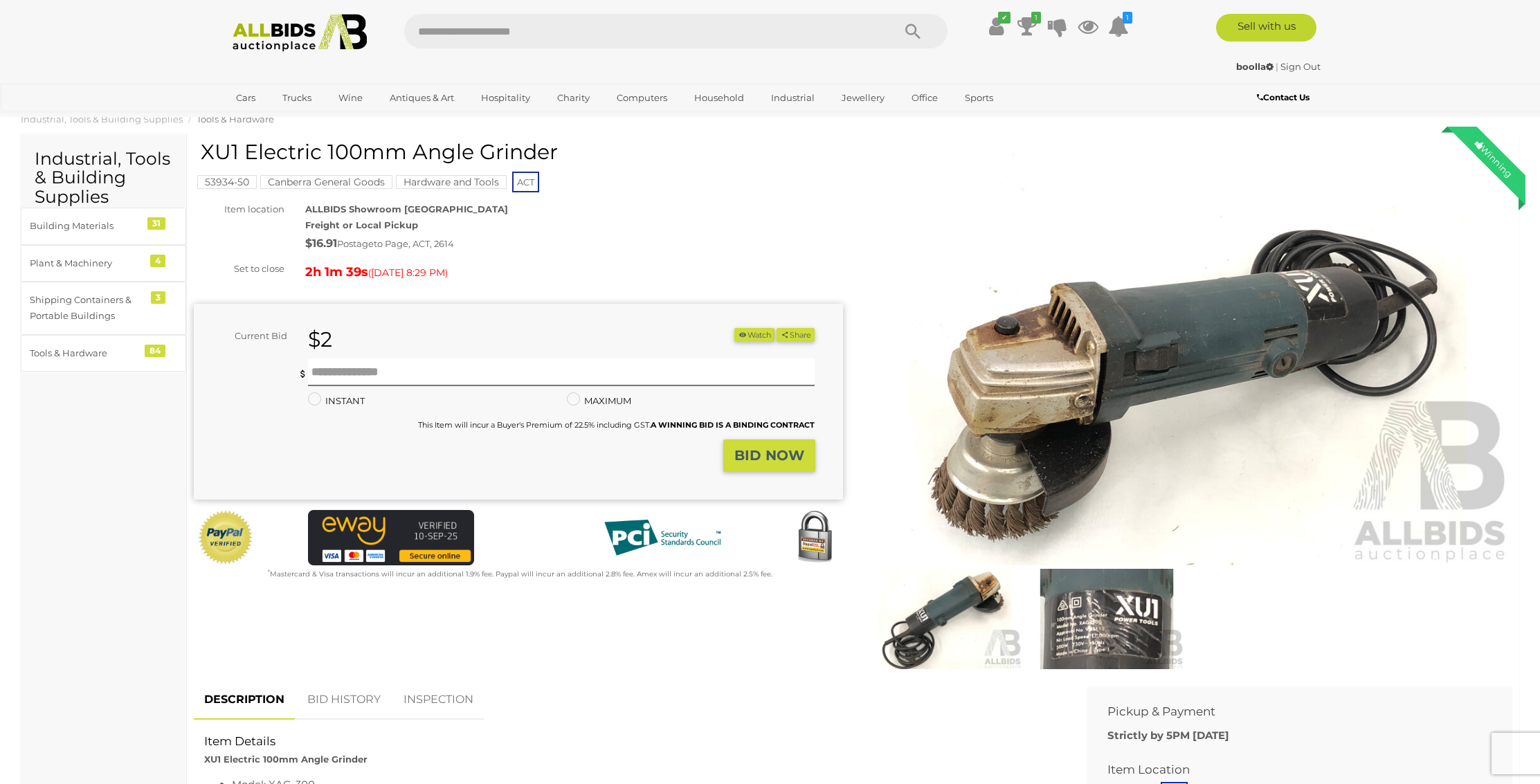
scroll to position [24, 1]
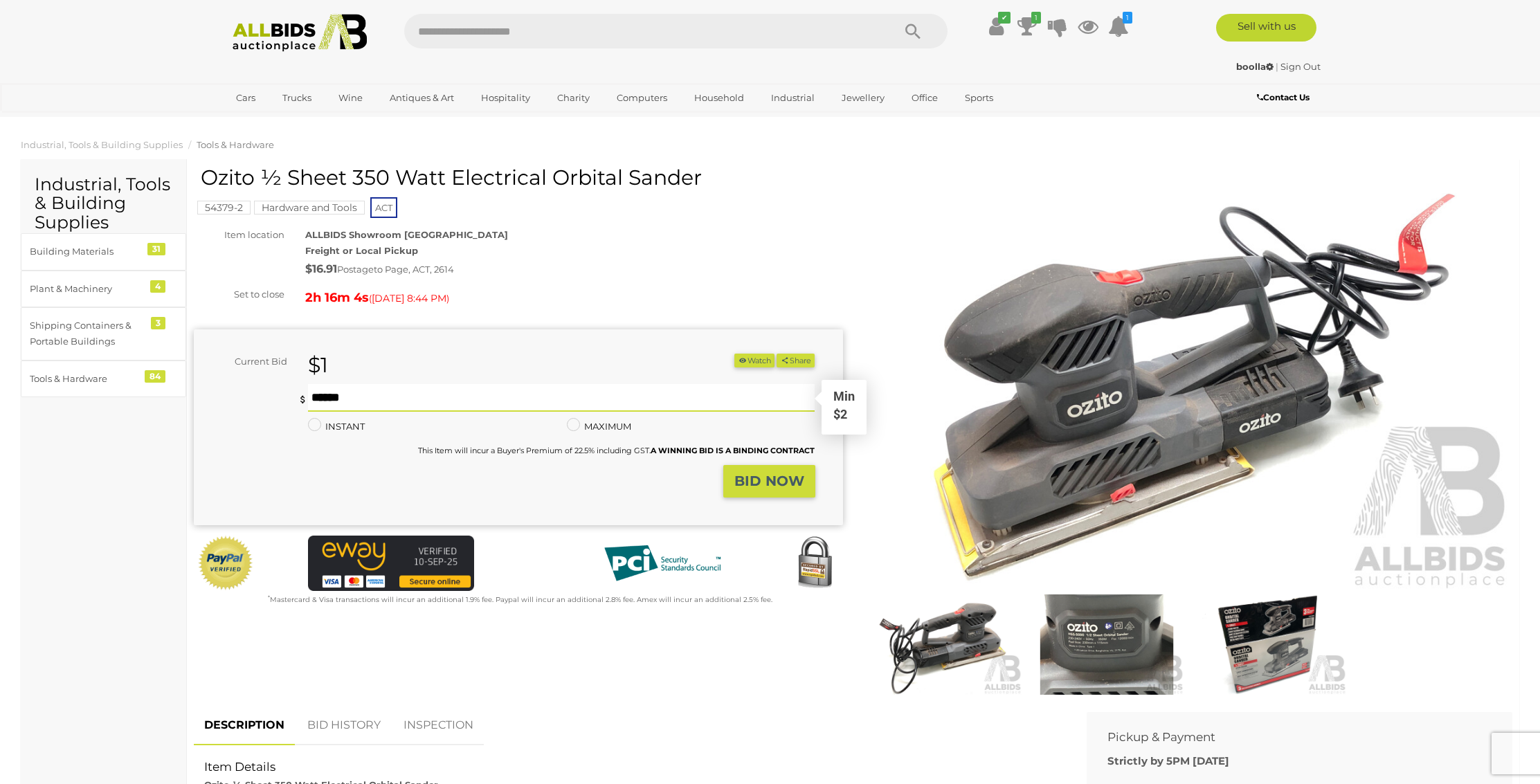
click at [367, 395] on input "text" at bounding box center [561, 397] width 507 height 27
type input "**"
click at [759, 479] on strong "BID NOW" at bounding box center [769, 481] width 70 height 16
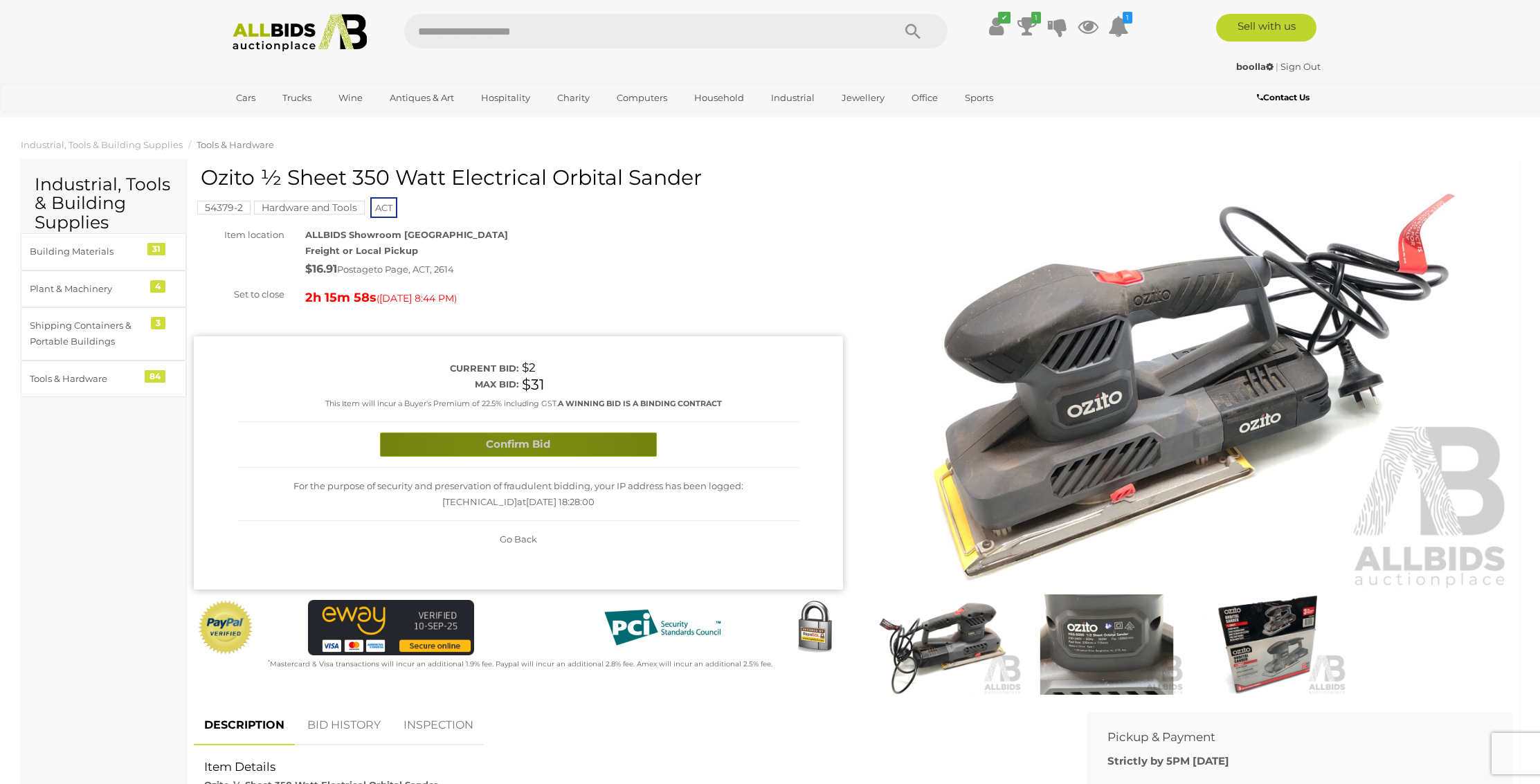
click at [519, 443] on button "Confirm Bid" at bounding box center [518, 445] width 277 height 24
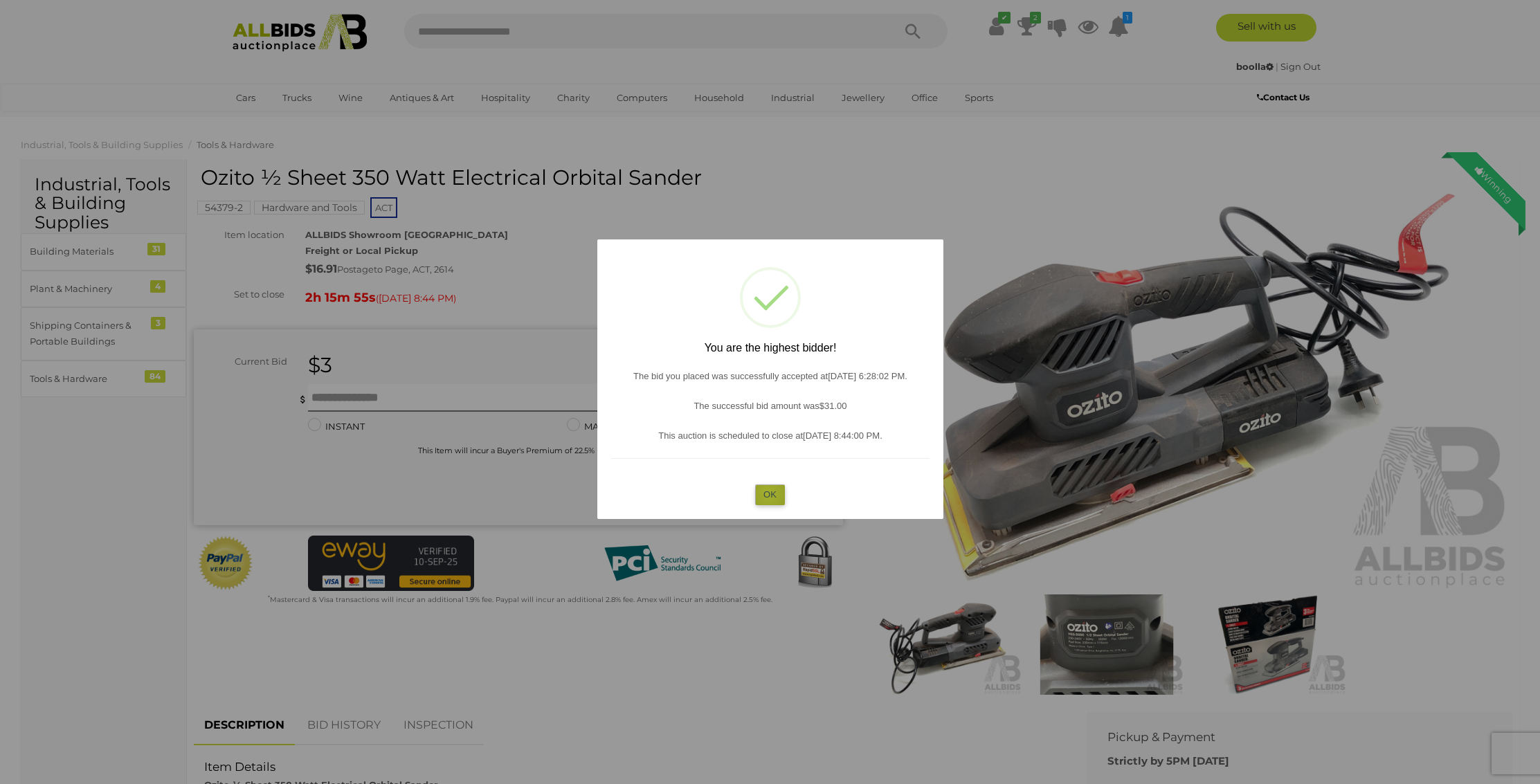
click at [769, 492] on button "OK" at bounding box center [770, 494] width 30 height 20
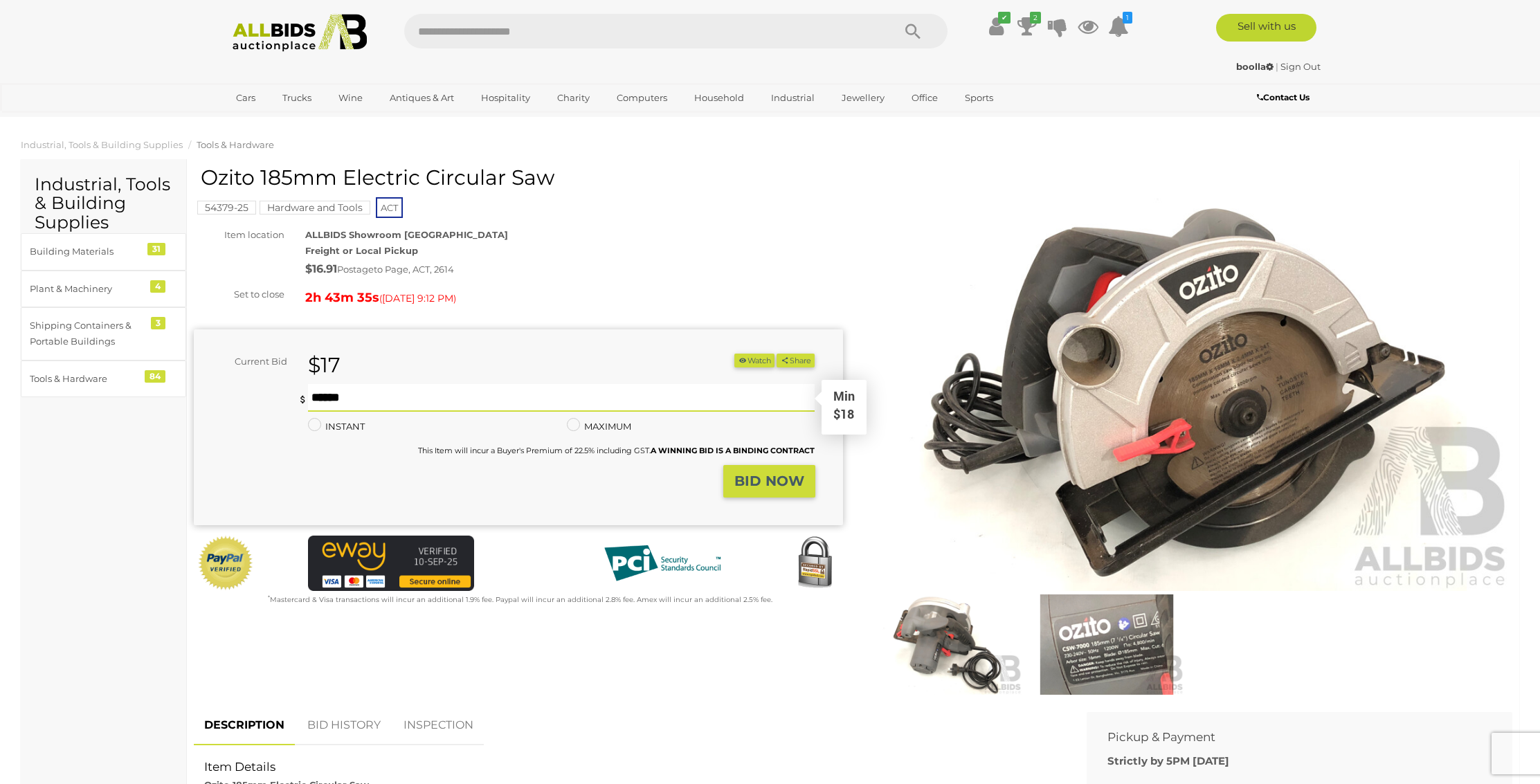
click at [360, 391] on input "text" at bounding box center [561, 397] width 507 height 27
type input "**"
click at [780, 482] on strong "BID NOW" at bounding box center [769, 481] width 70 height 16
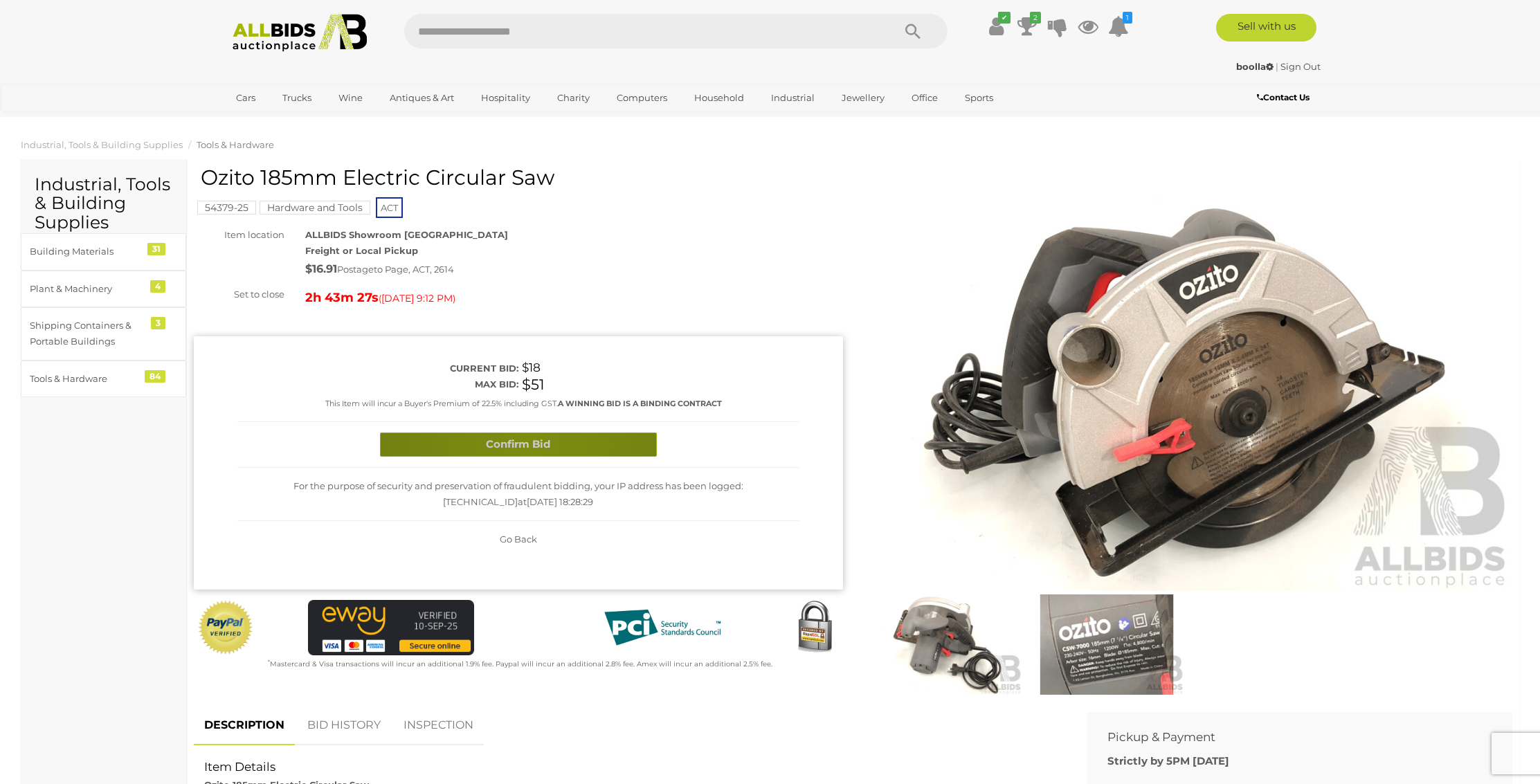
click at [530, 441] on button "Confirm Bid" at bounding box center [518, 445] width 277 height 24
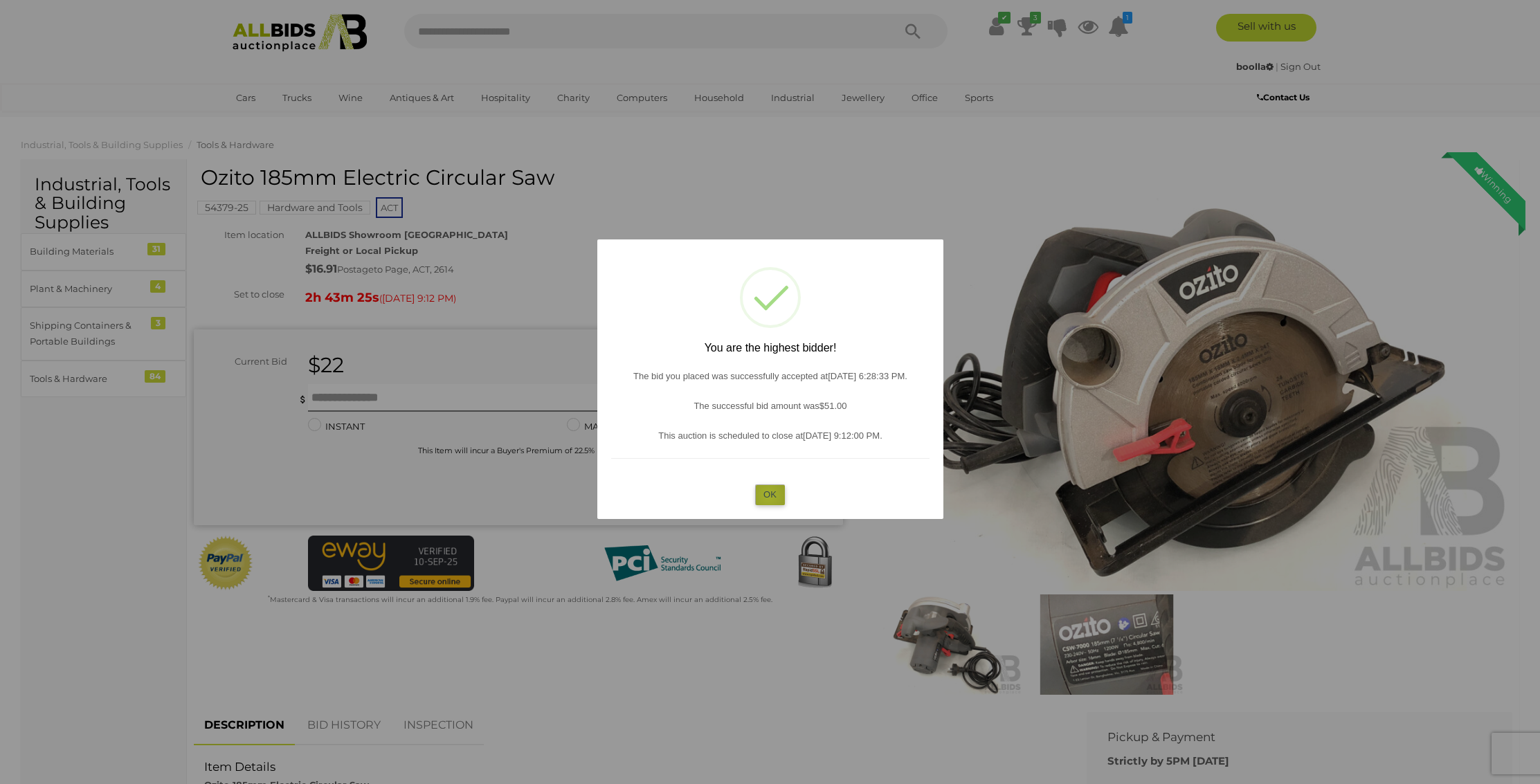
click at [769, 494] on button "OK" at bounding box center [770, 494] width 30 height 20
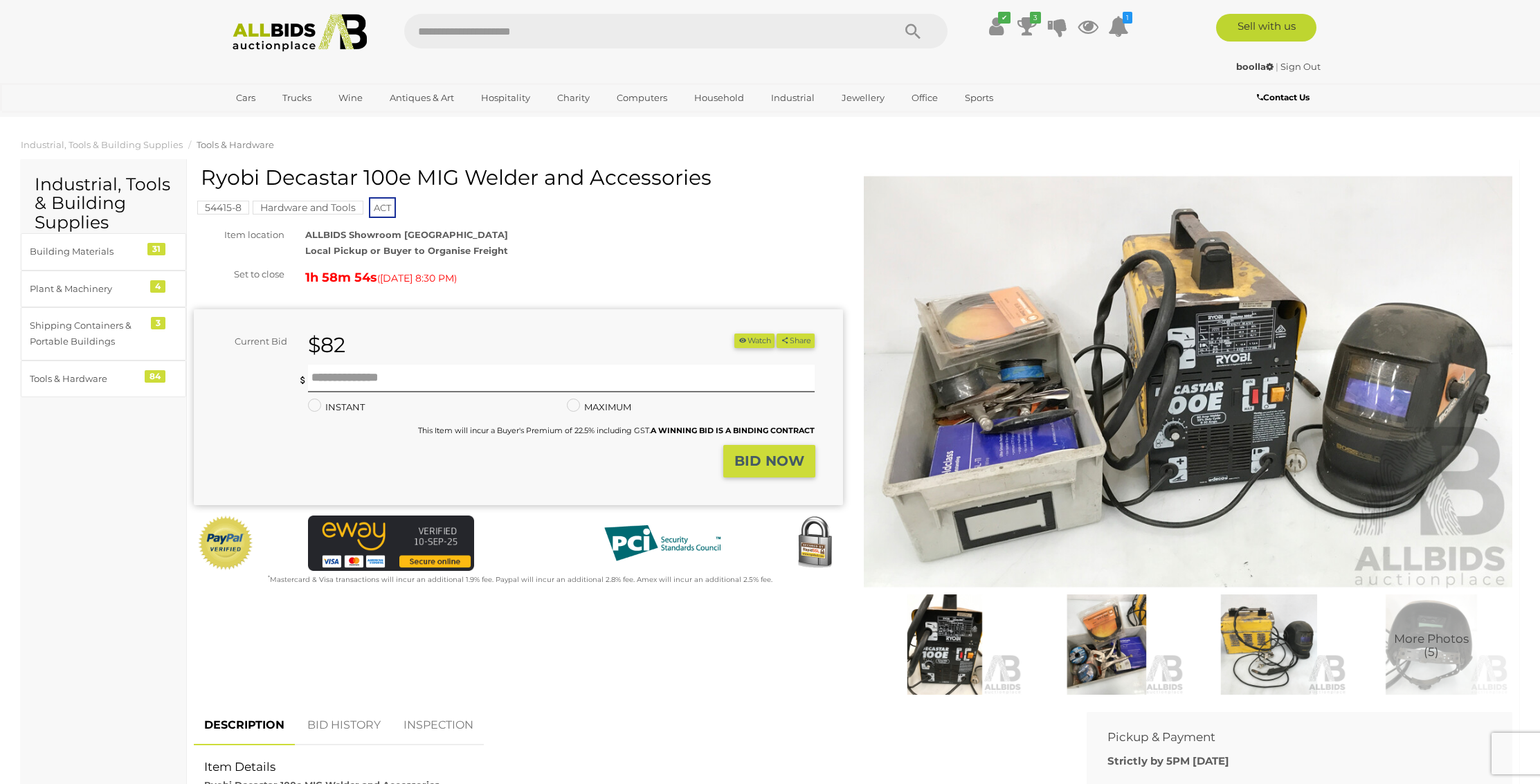
click at [1236, 327] on img at bounding box center [1188, 382] width 649 height 418
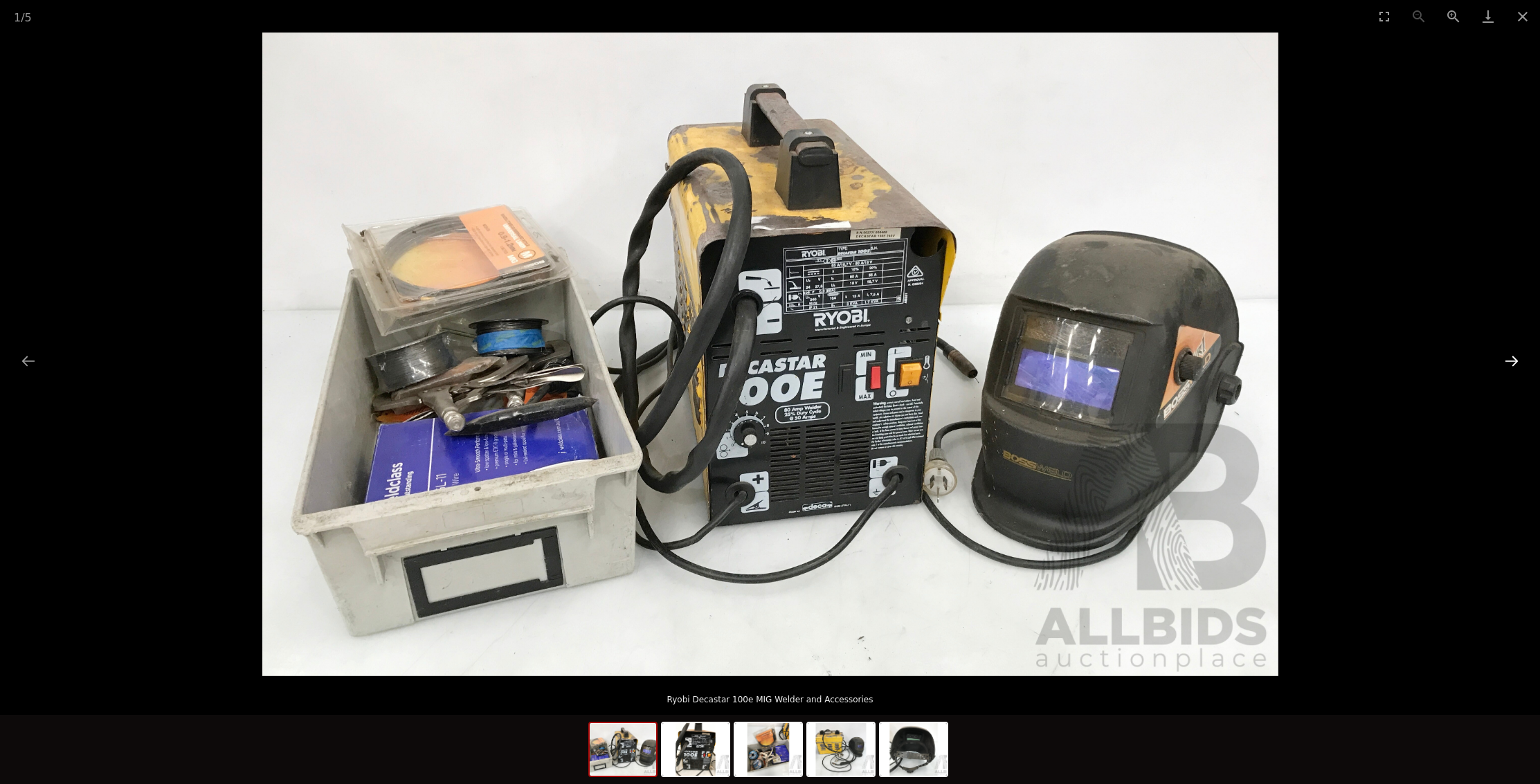
click at [1511, 359] on button "Next slide" at bounding box center [1511, 361] width 29 height 27
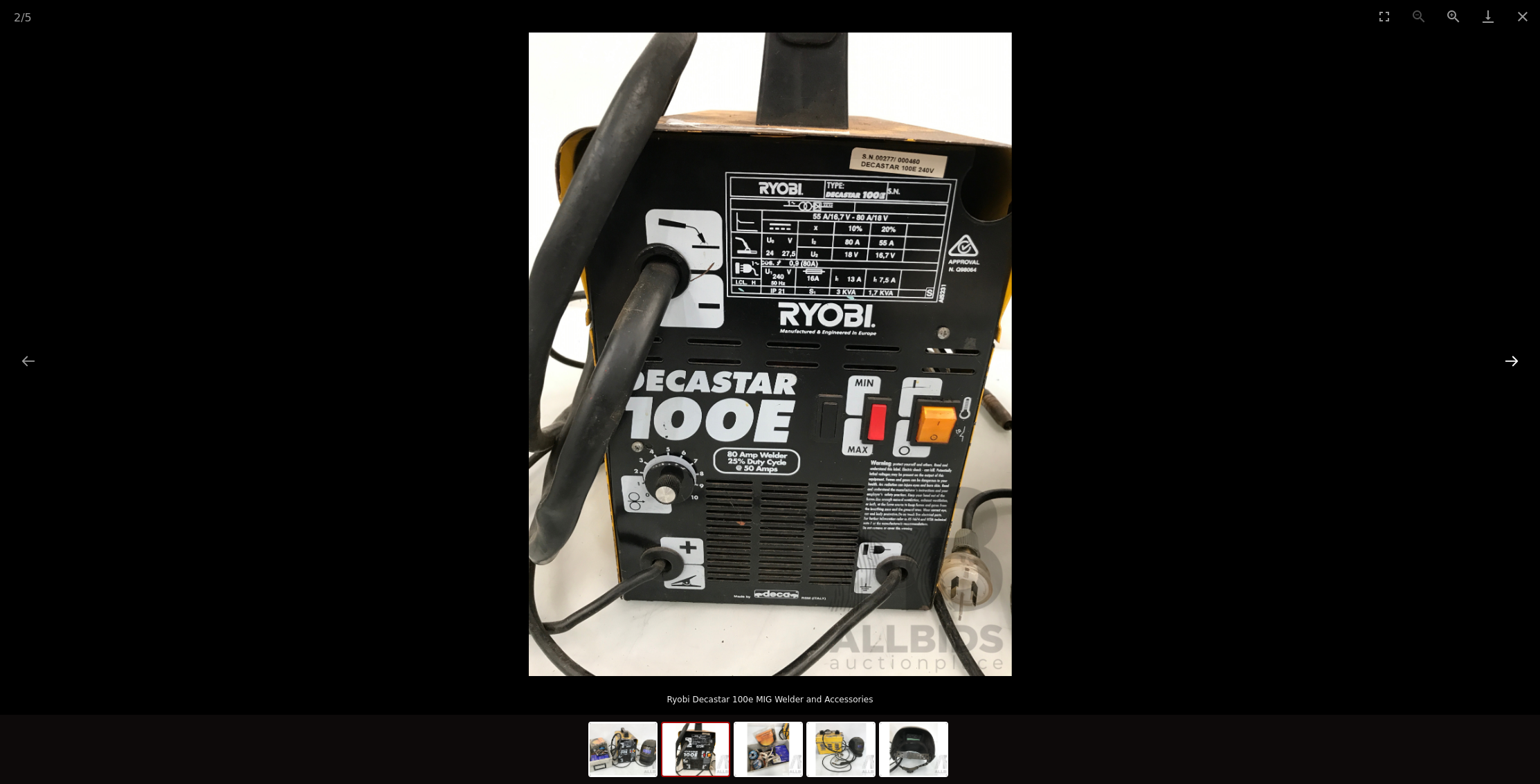
click at [1511, 359] on button "Next slide" at bounding box center [1511, 361] width 29 height 27
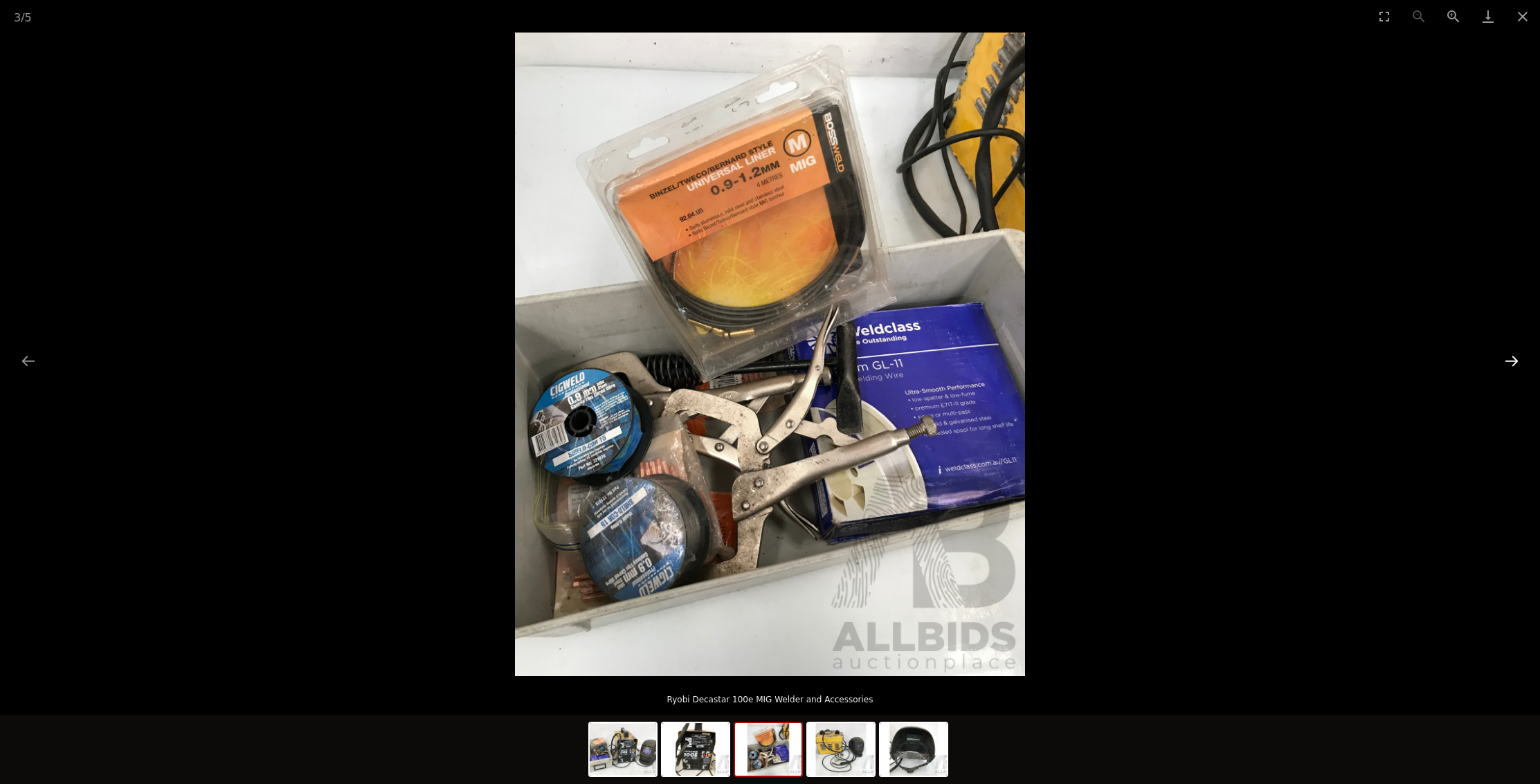
click at [1511, 359] on button "Next slide" at bounding box center [1511, 361] width 29 height 27
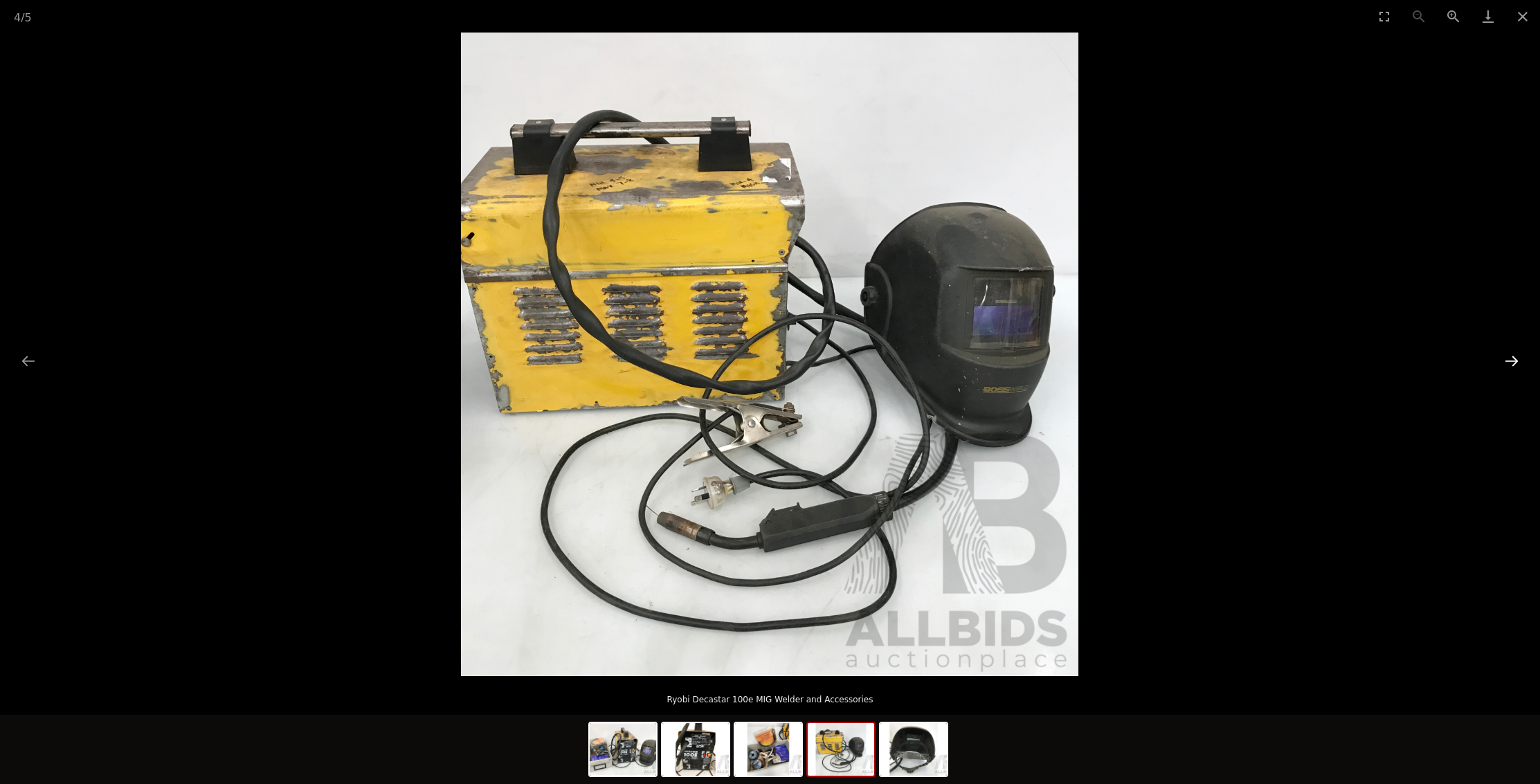
click at [1511, 359] on button "Next slide" at bounding box center [1511, 361] width 29 height 27
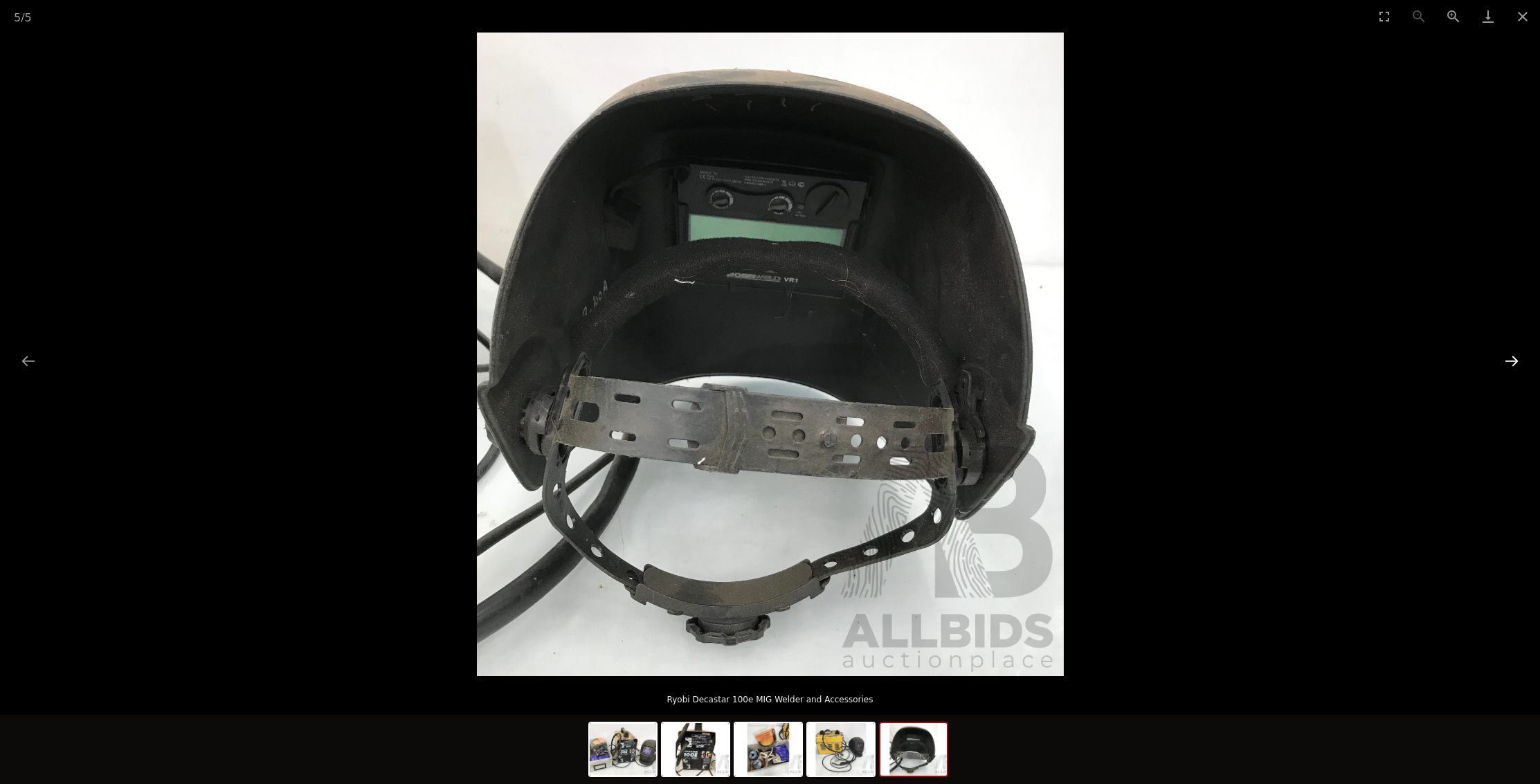
click at [1511, 359] on button "Next slide" at bounding box center [1511, 361] width 29 height 27
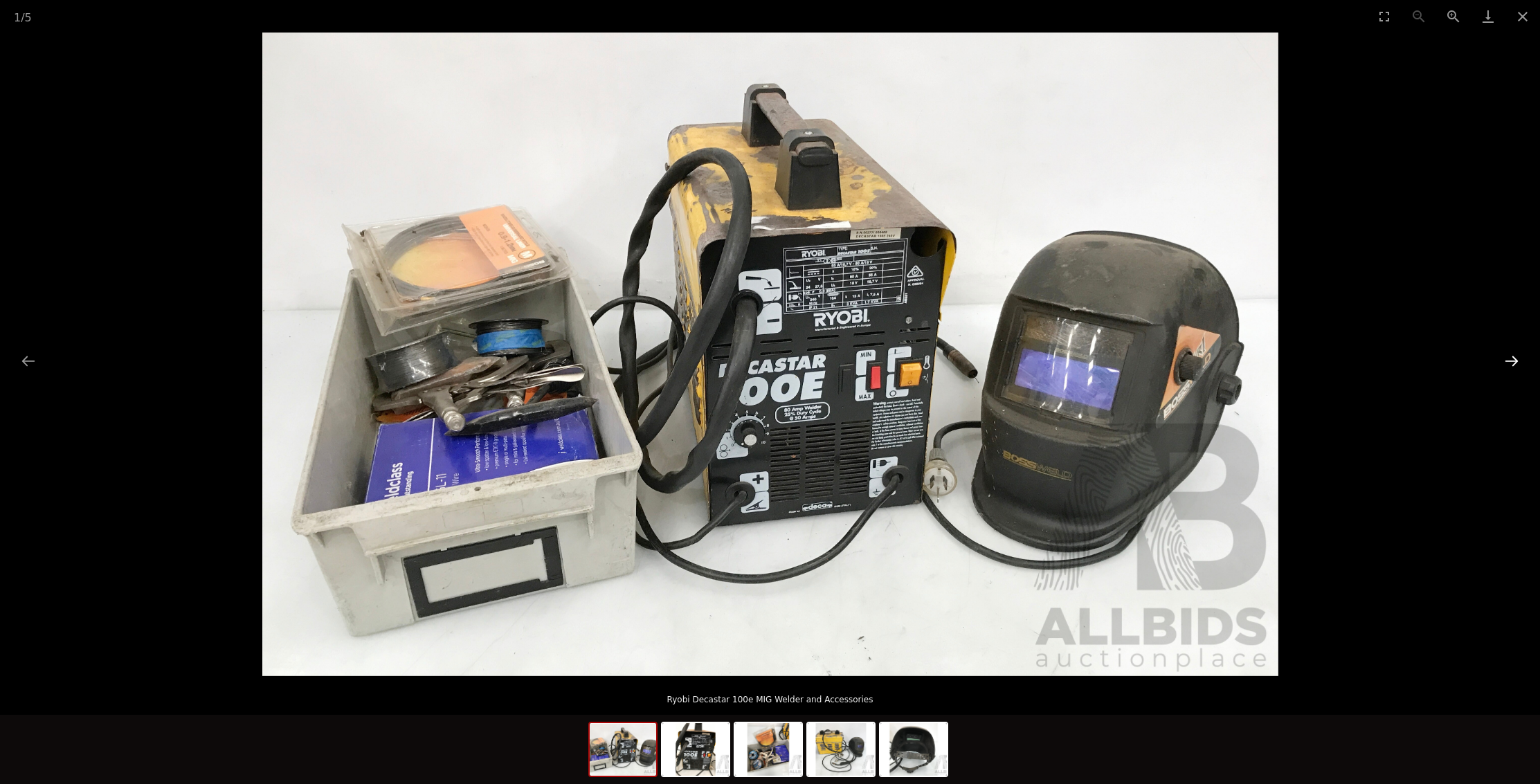
click at [1511, 359] on button "Next slide" at bounding box center [1511, 361] width 29 height 27
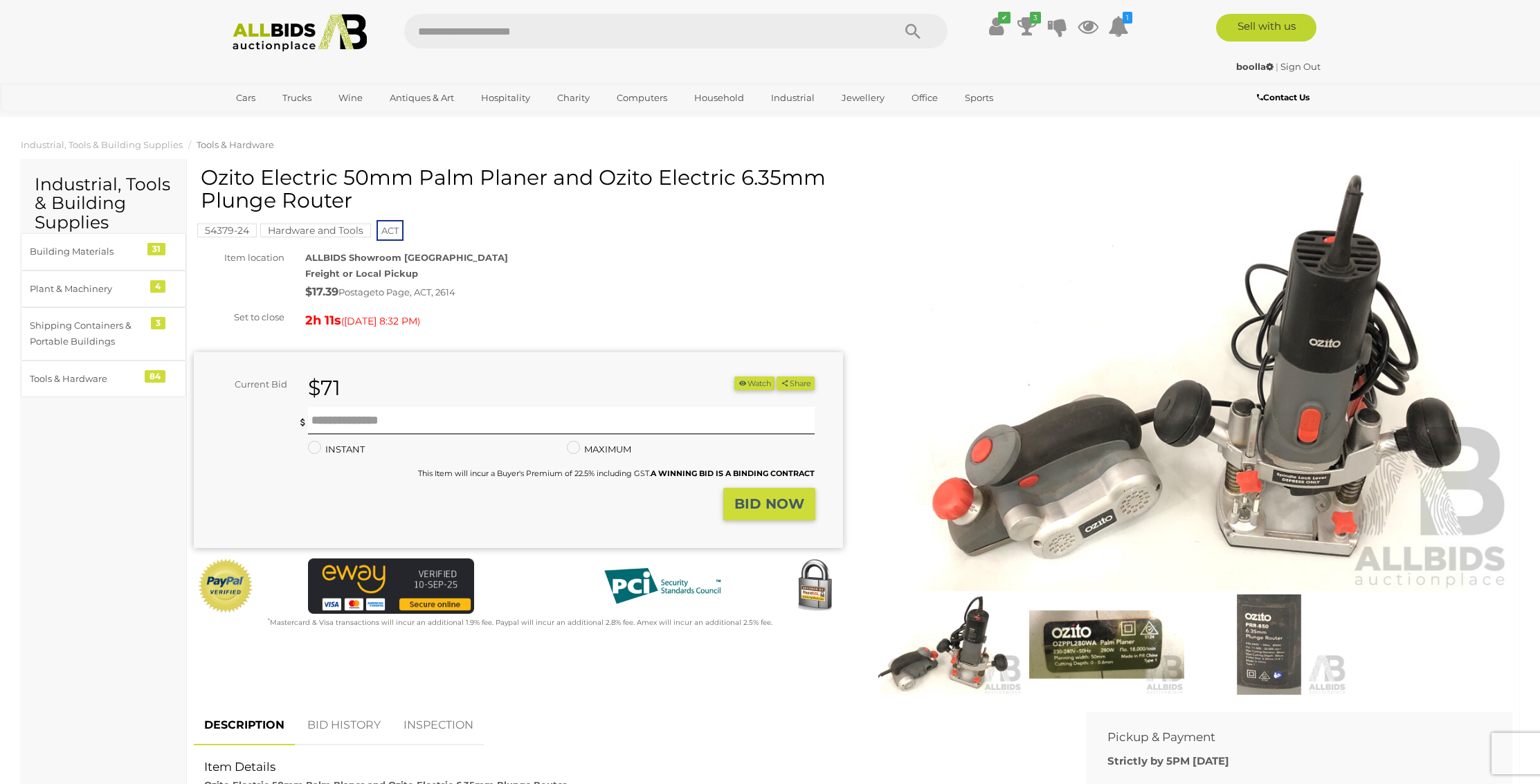
click at [1299, 451] on img at bounding box center [1188, 382] width 649 height 418
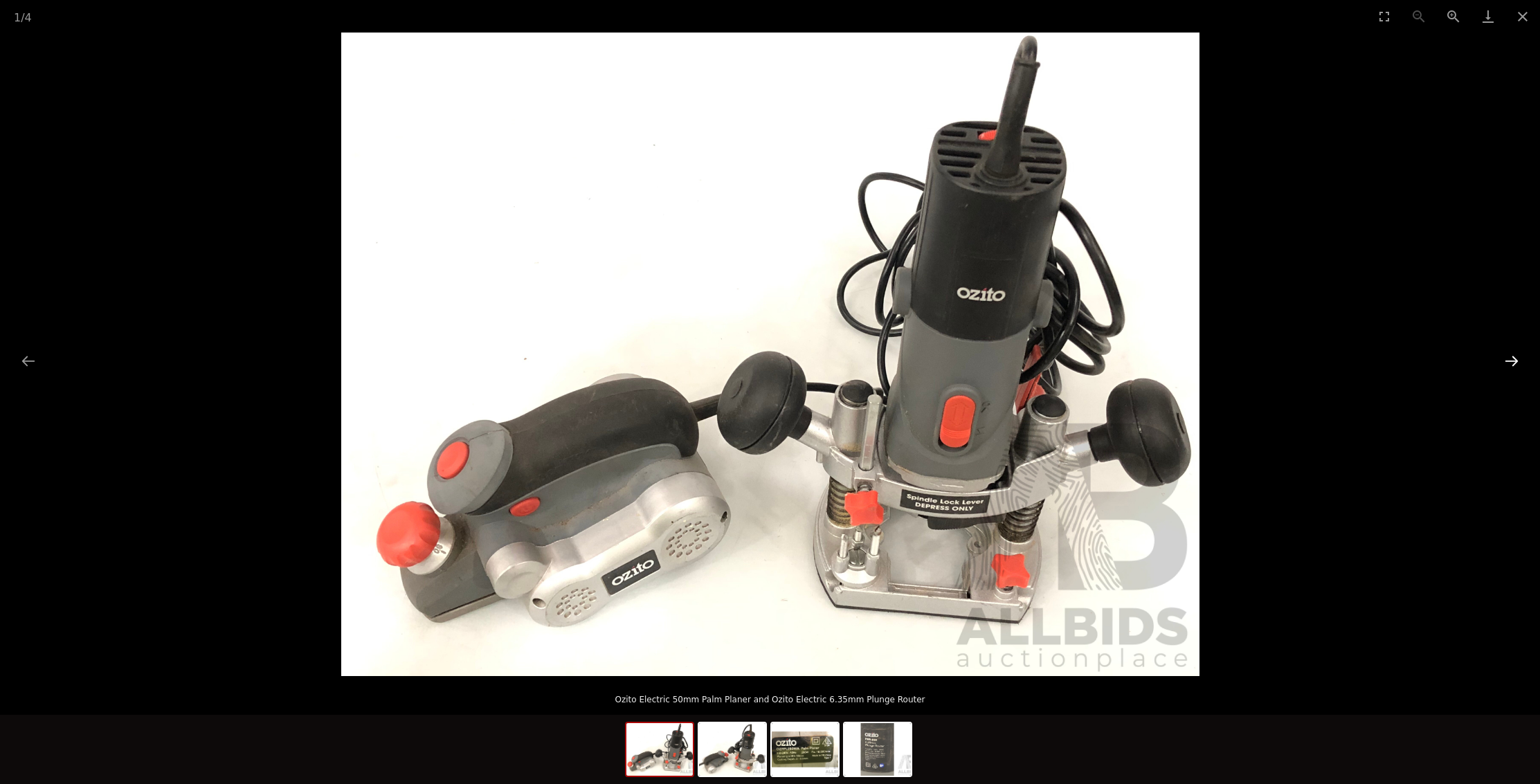
click at [1509, 362] on button "Next slide" at bounding box center [1511, 361] width 29 height 27
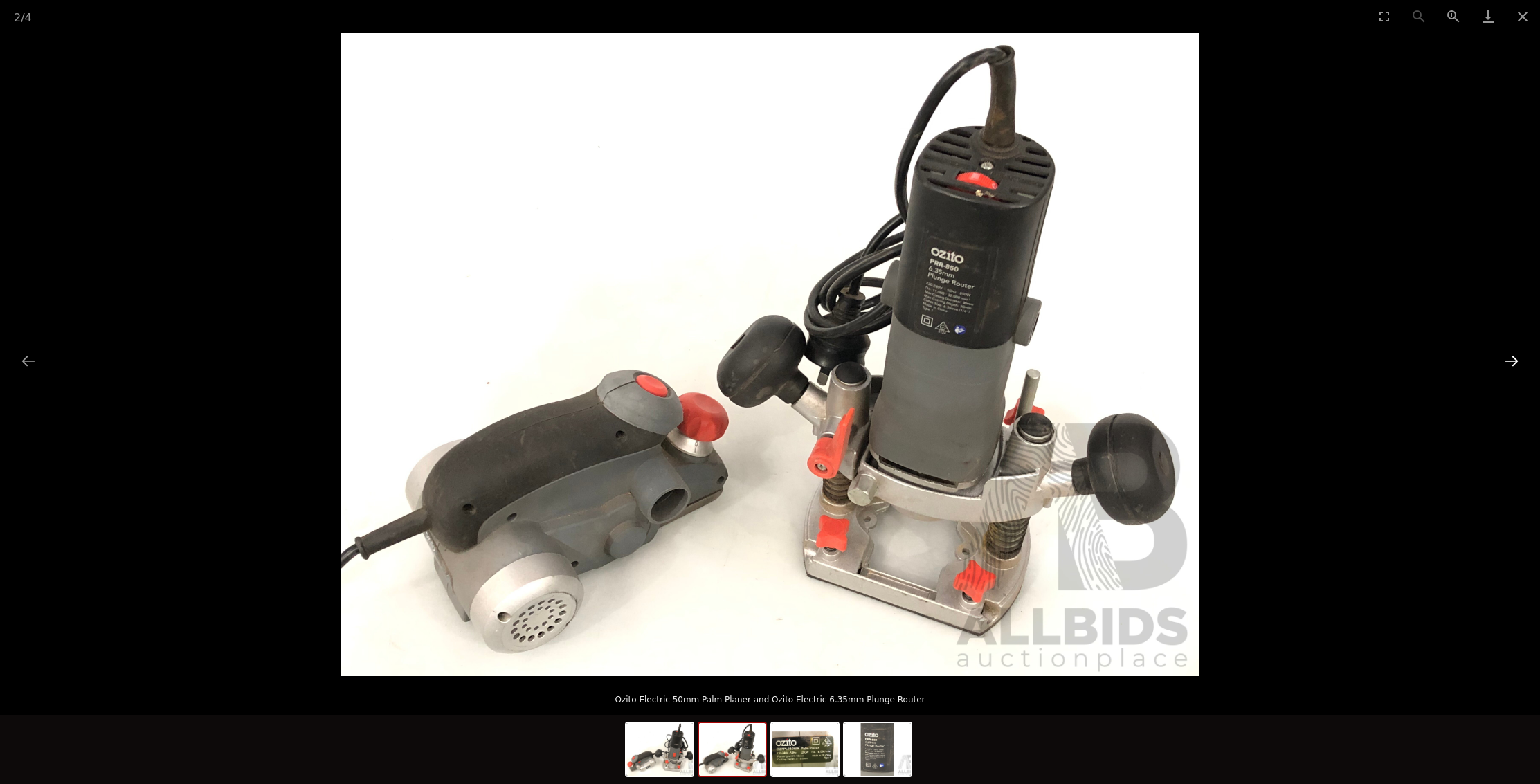
click at [1509, 362] on button "Next slide" at bounding box center [1511, 361] width 29 height 27
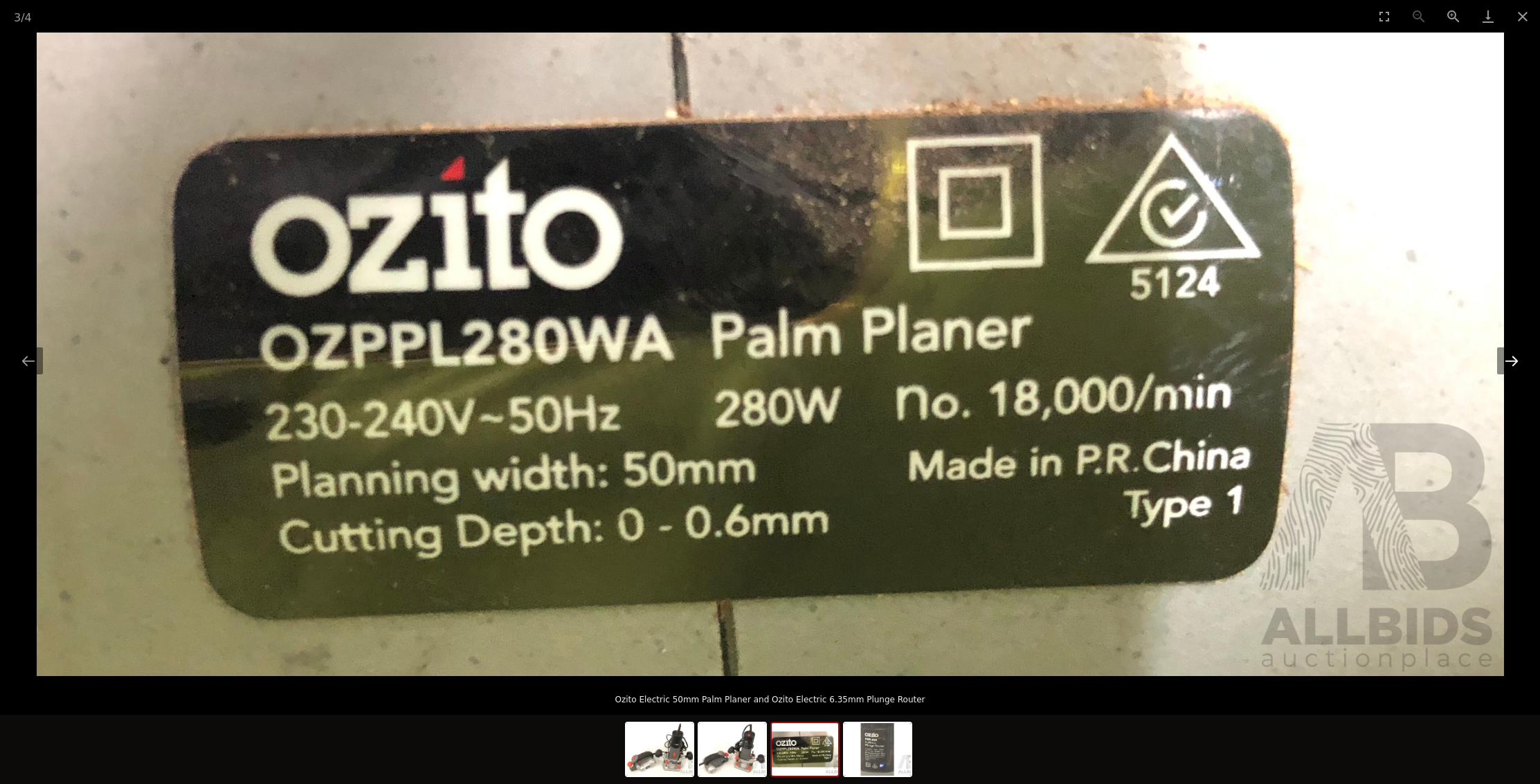
click at [1509, 362] on button "Next slide" at bounding box center [1511, 361] width 29 height 27
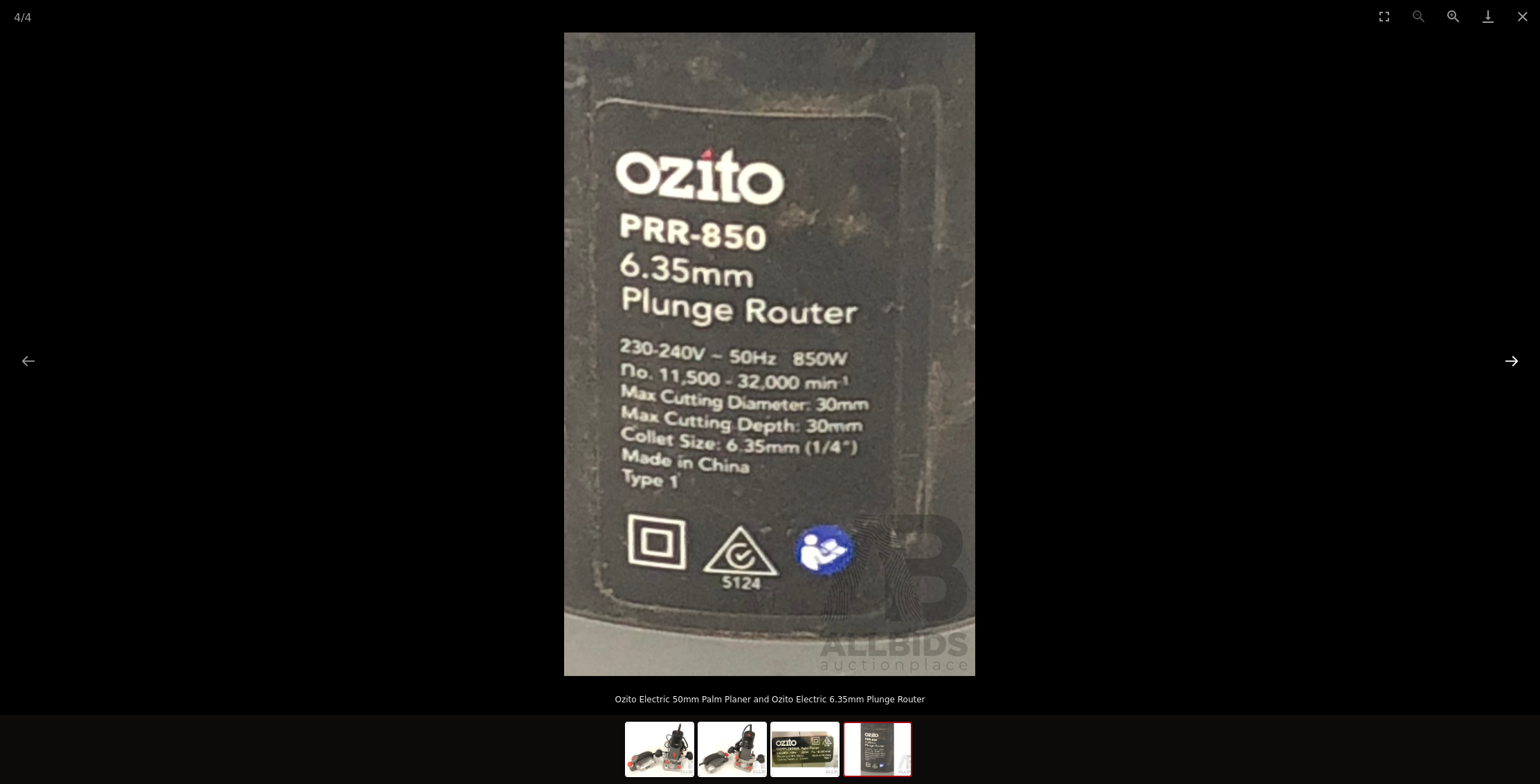
click at [1509, 362] on button "Next slide" at bounding box center [1511, 361] width 29 height 27
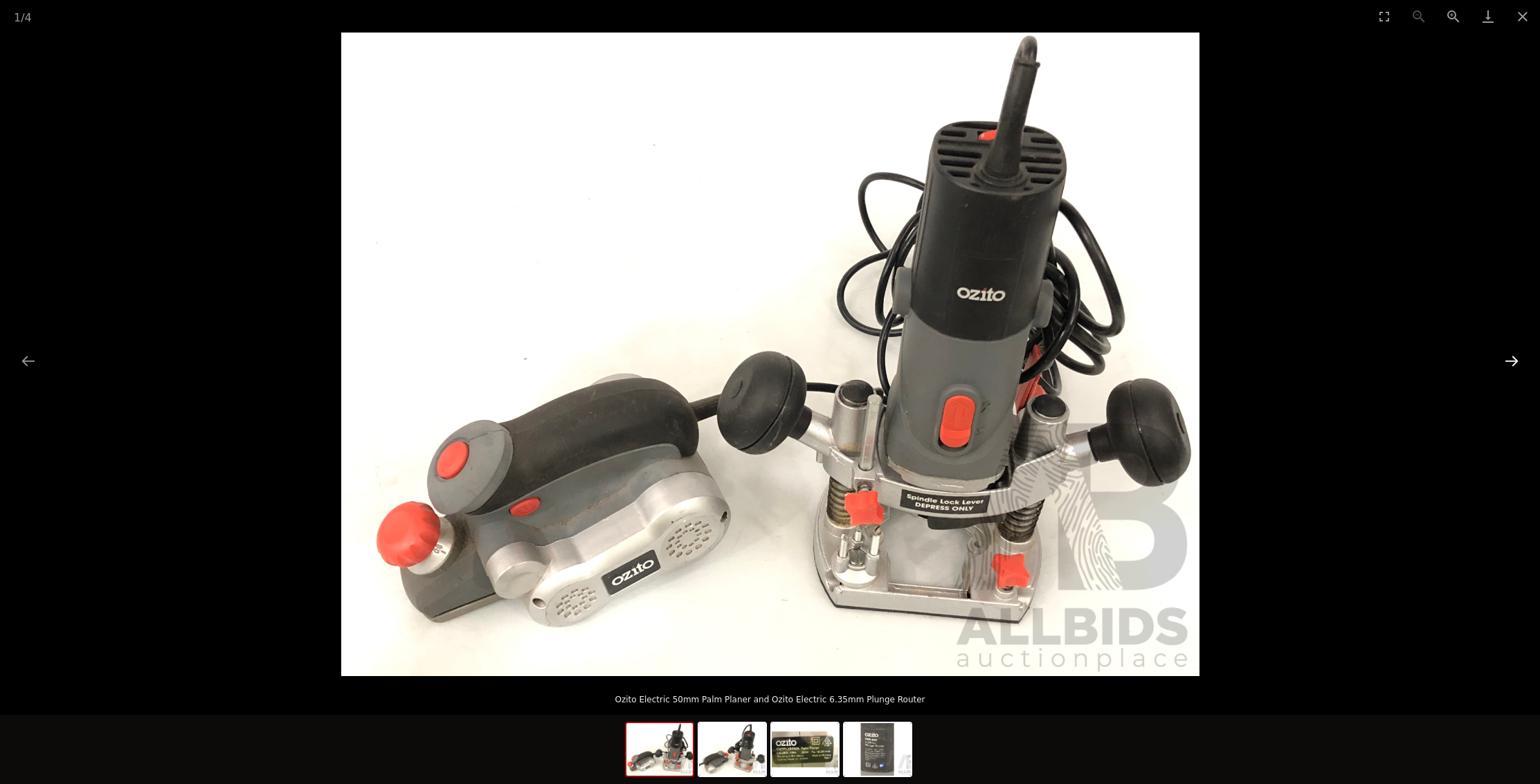
click at [1509, 362] on button "Next slide" at bounding box center [1511, 361] width 29 height 27
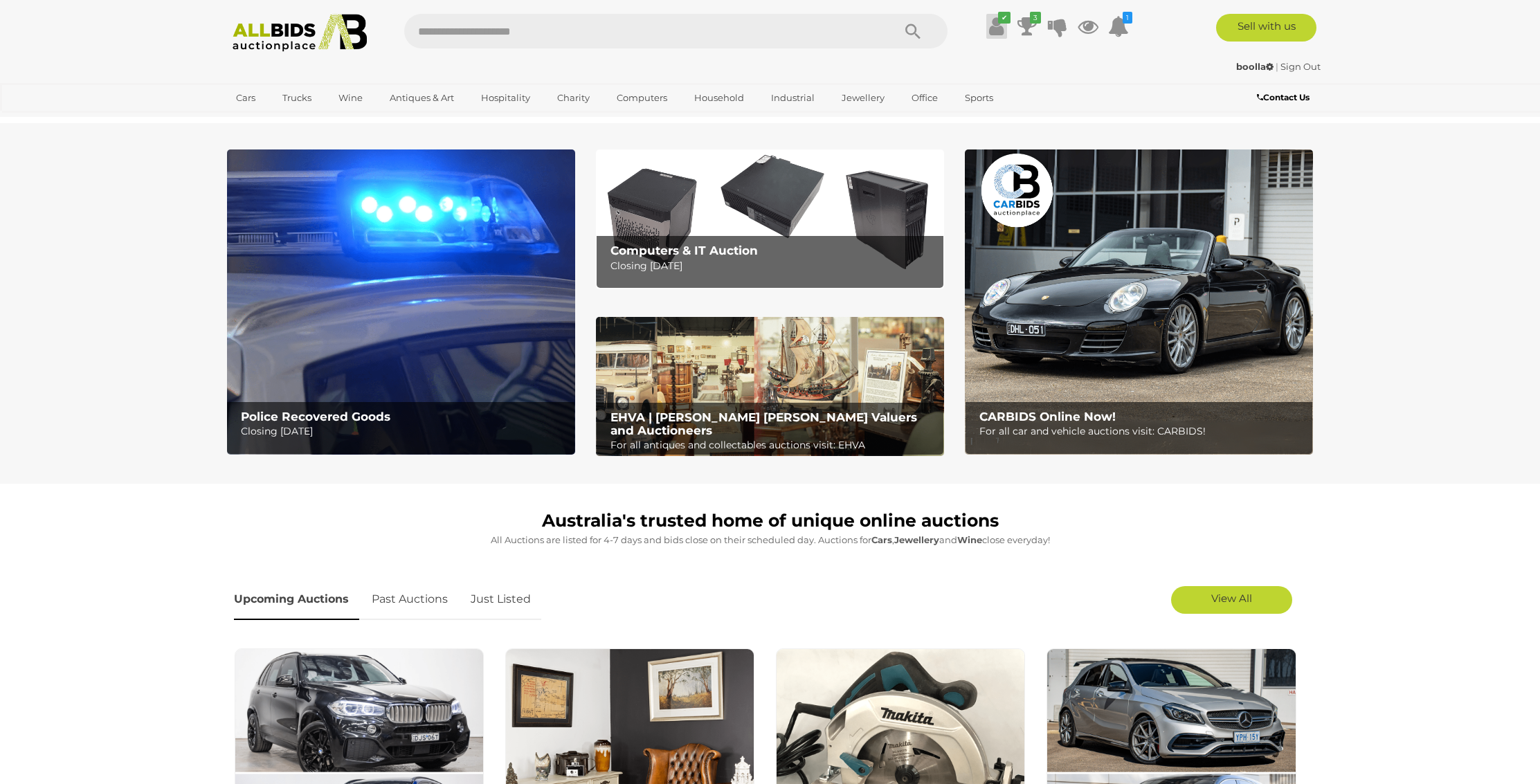
click at [1003, 25] on link "✔" at bounding box center [996, 27] width 21 height 25
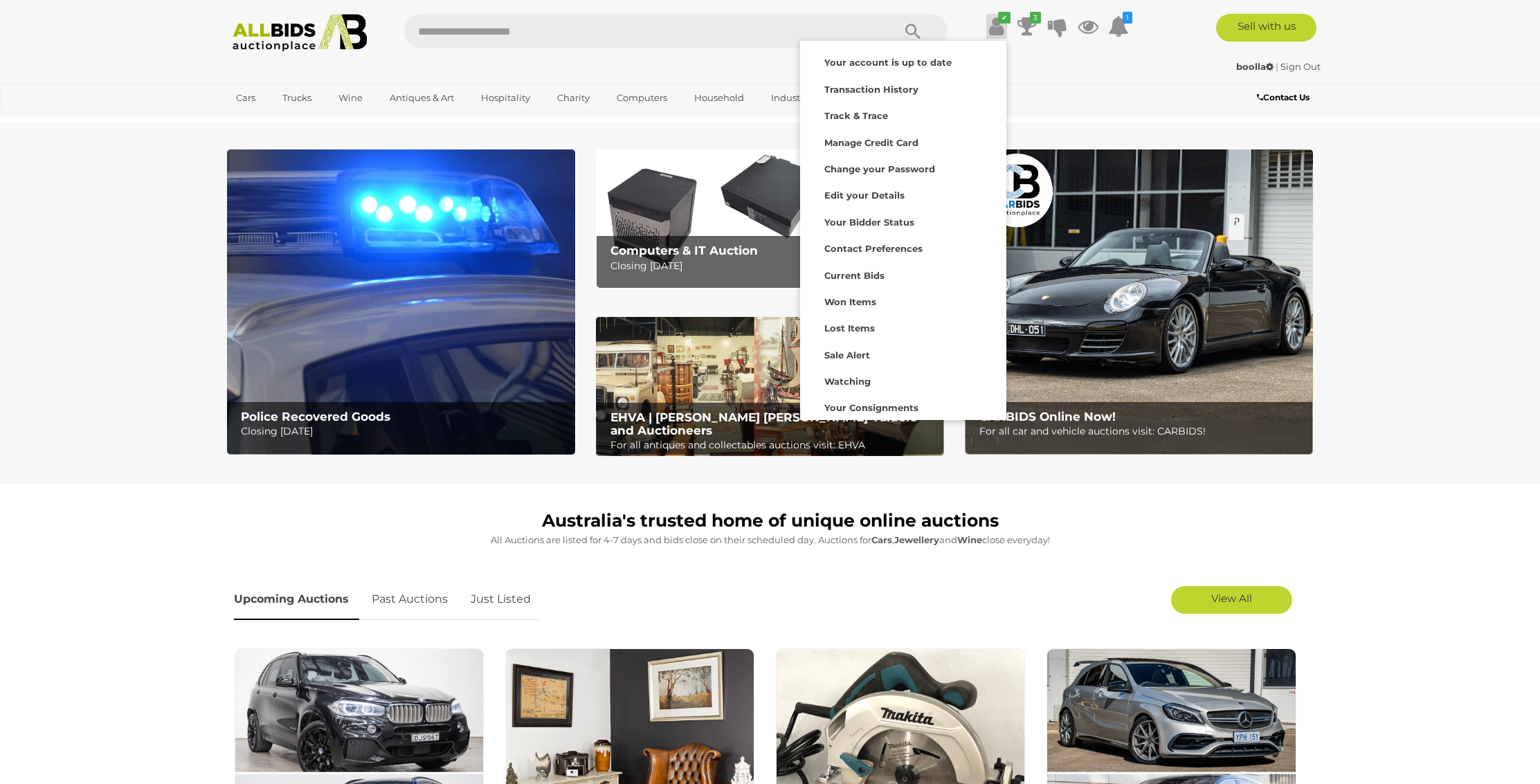
click at [1461, 62] on div "✔ Current Bids" at bounding box center [770, 59] width 1540 height 117
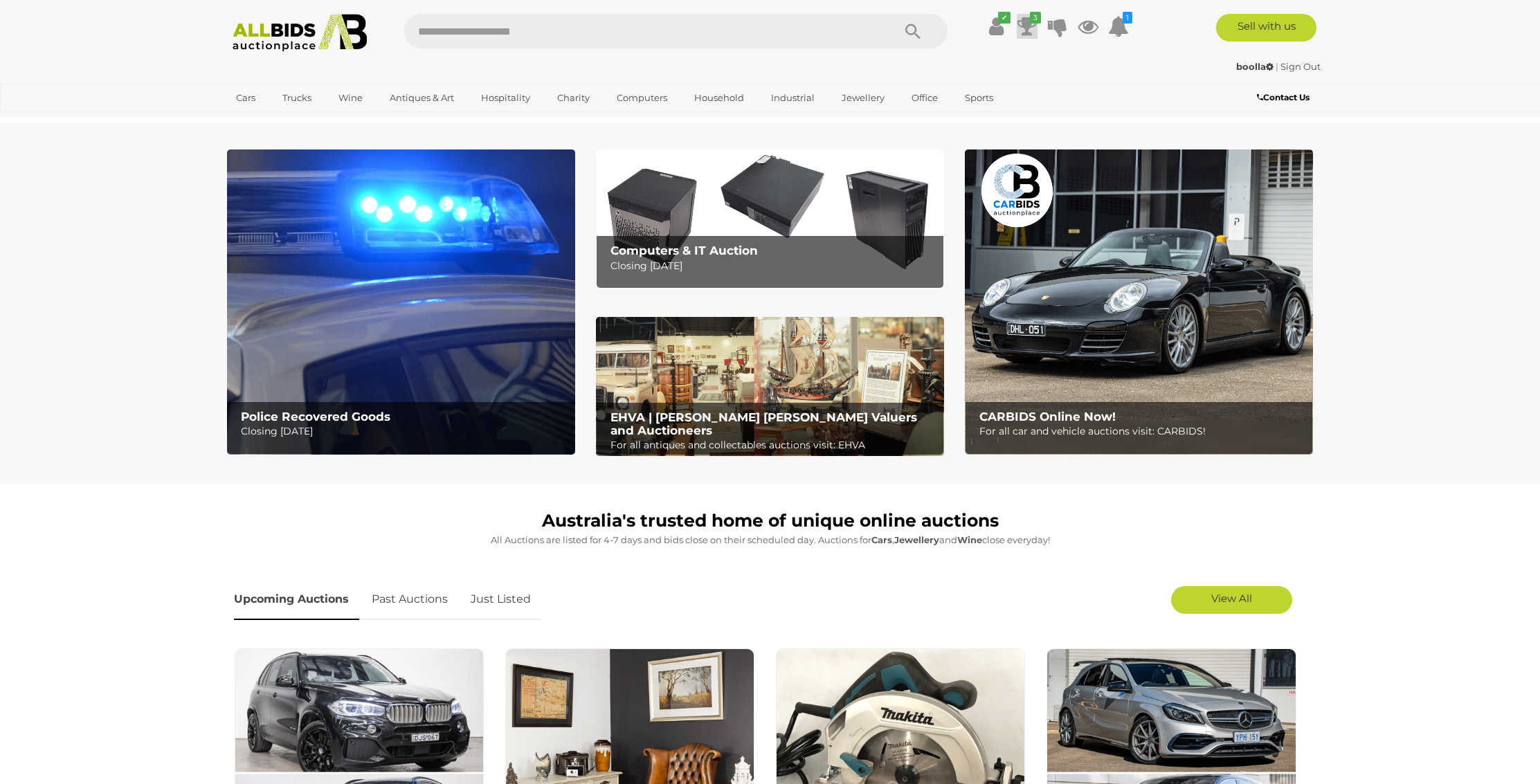
click at [1030, 23] on icon "3" at bounding box center [1035, 18] width 11 height 12
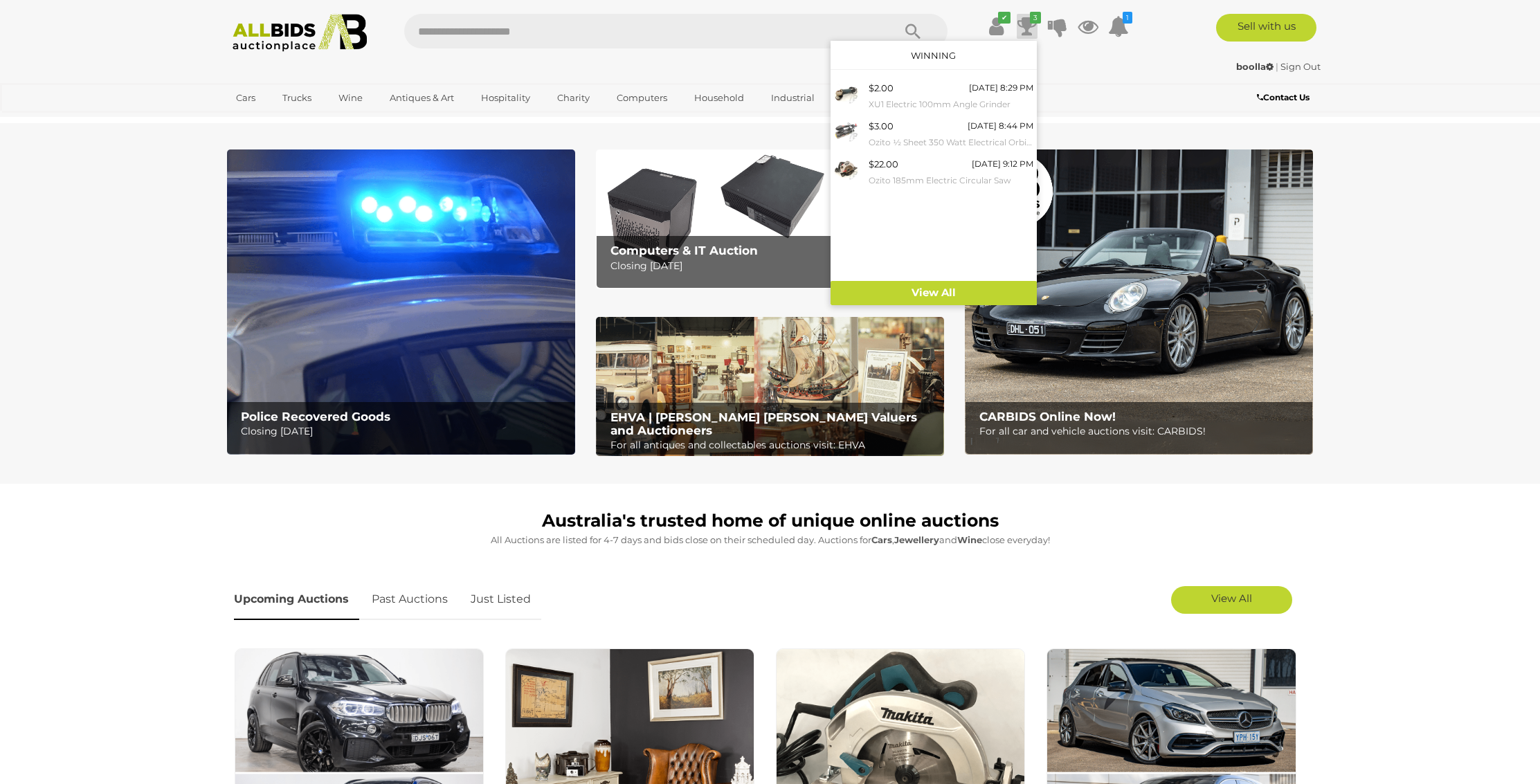
click at [1481, 129] on section "Police Recovered Goods Closing [DATE] Computers & IT Auction Closing [DATE]" at bounding box center [770, 304] width 1540 height 361
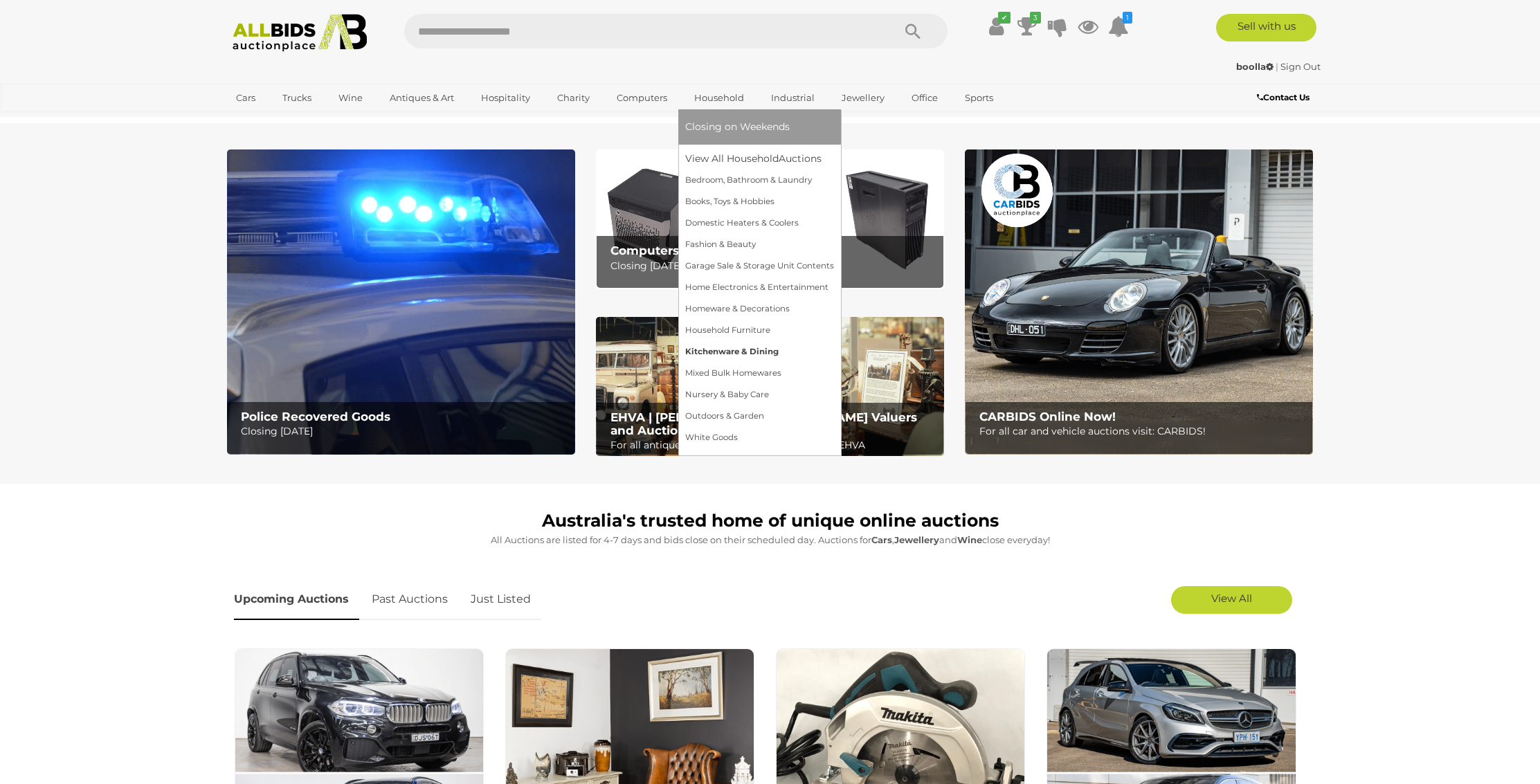
click at [722, 352] on link "Kitchenware & Dining" at bounding box center [760, 352] width 149 height 22
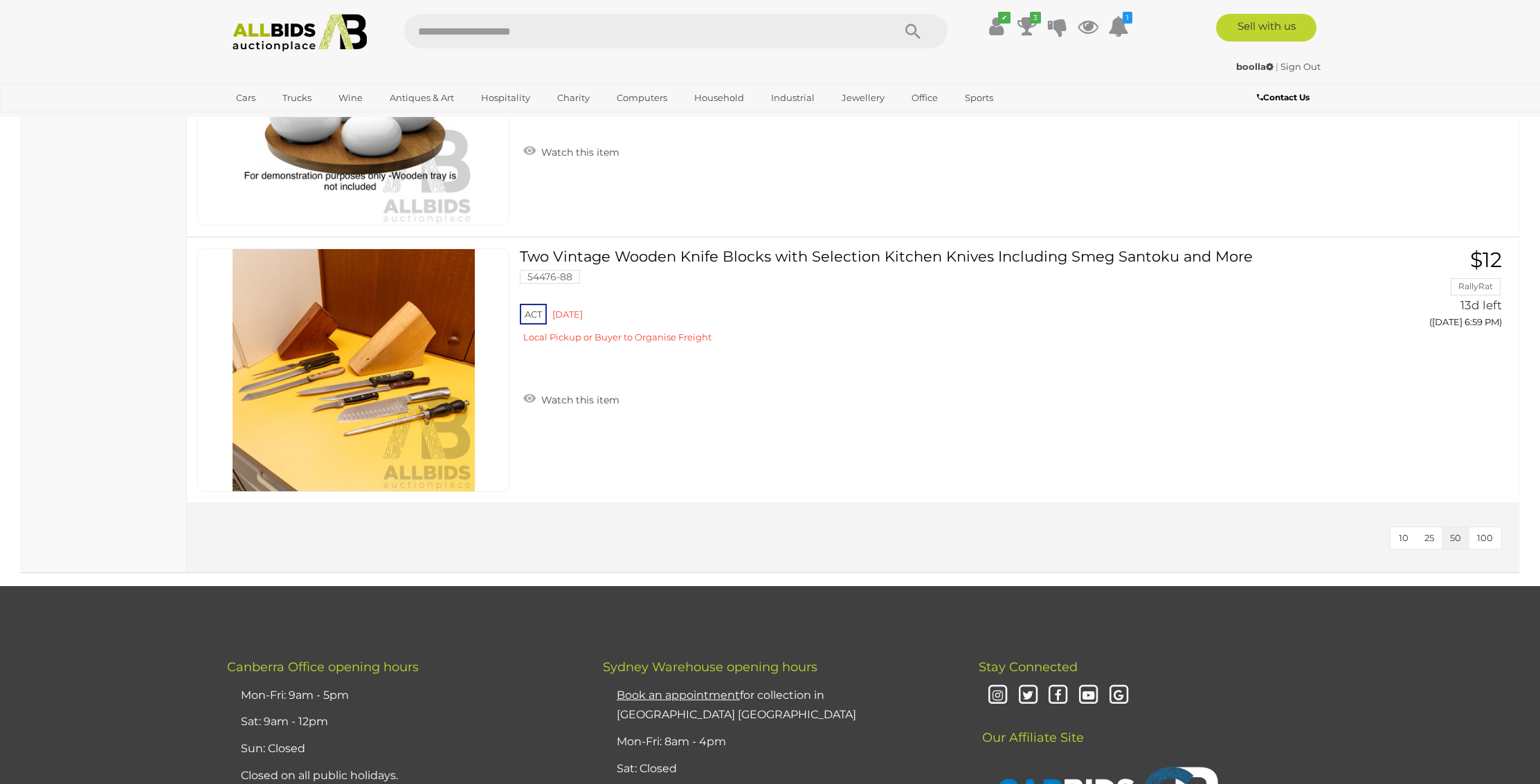
scroll to position [3132, 0]
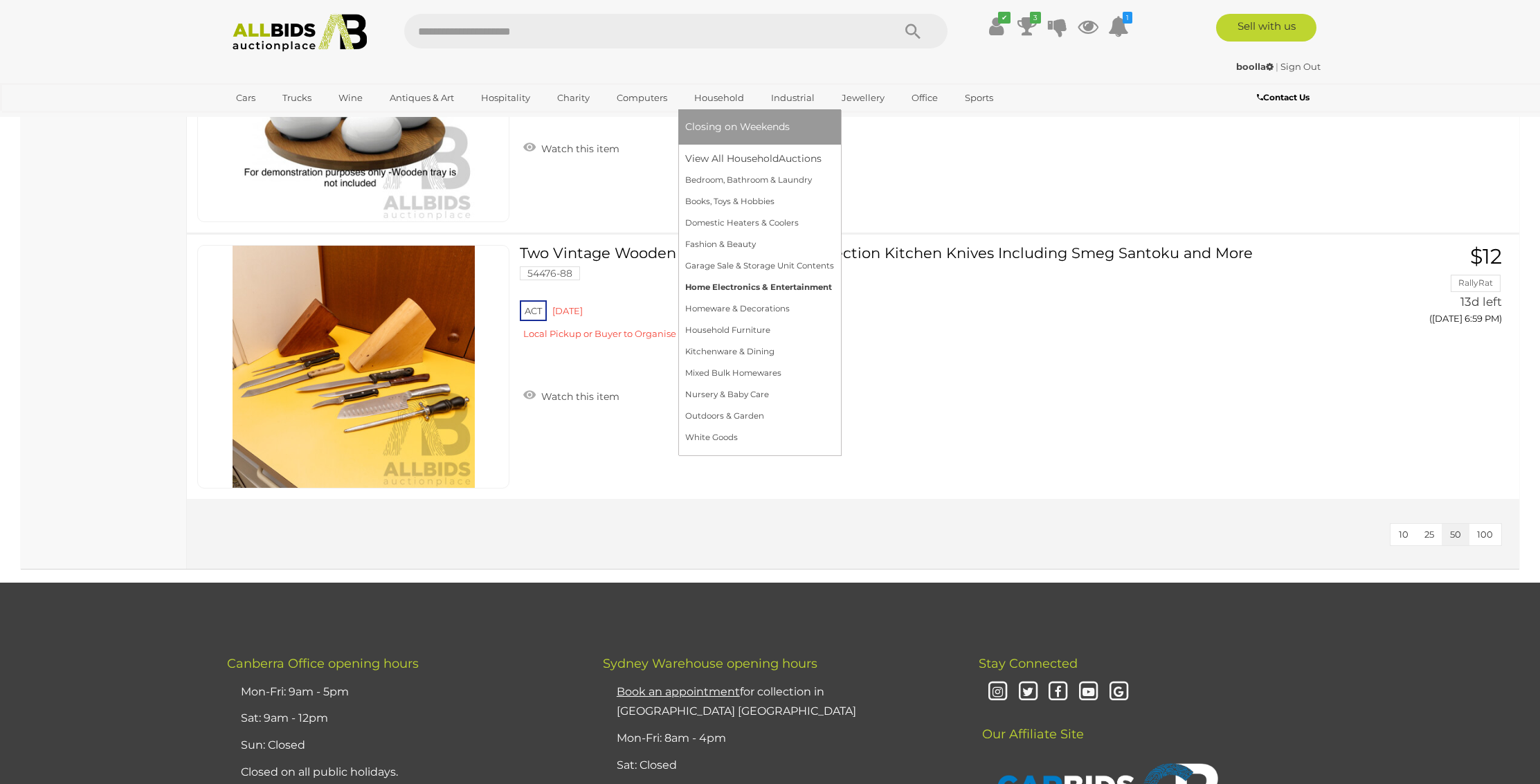
click at [710, 285] on link "Home Electronics & Entertainment" at bounding box center [760, 287] width 149 height 22
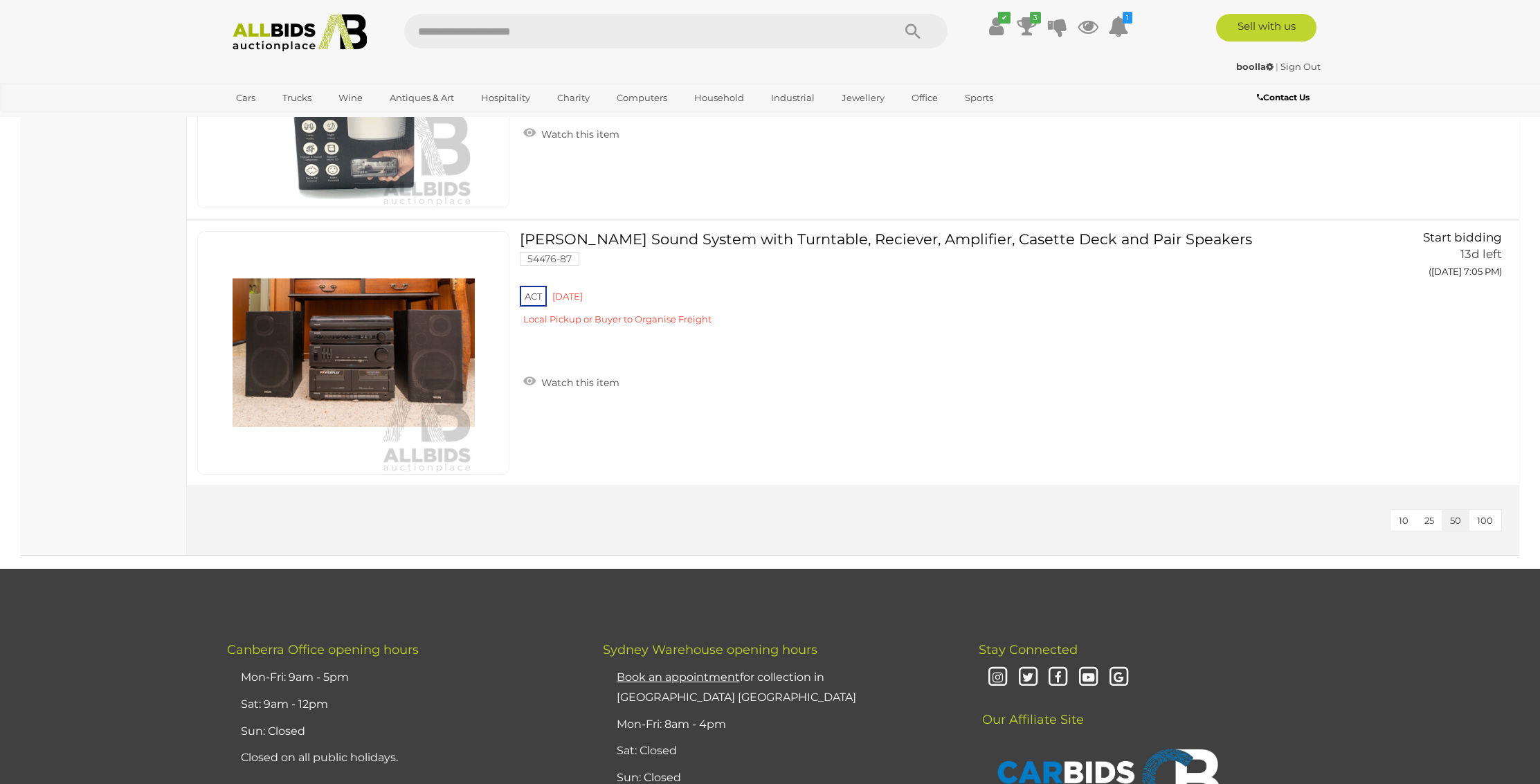
scroll to position [8237, 0]
